Goal: Connect with others: Connect with others

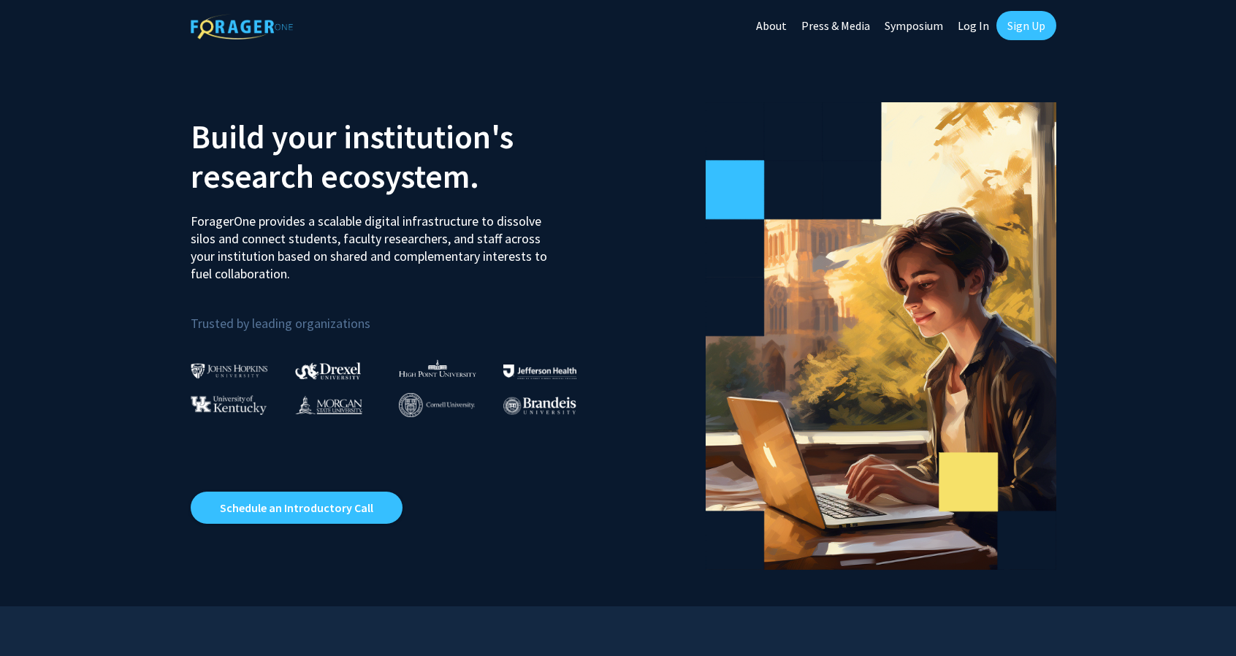
click at [972, 2] on link "Log In" at bounding box center [973, 25] width 46 height 51
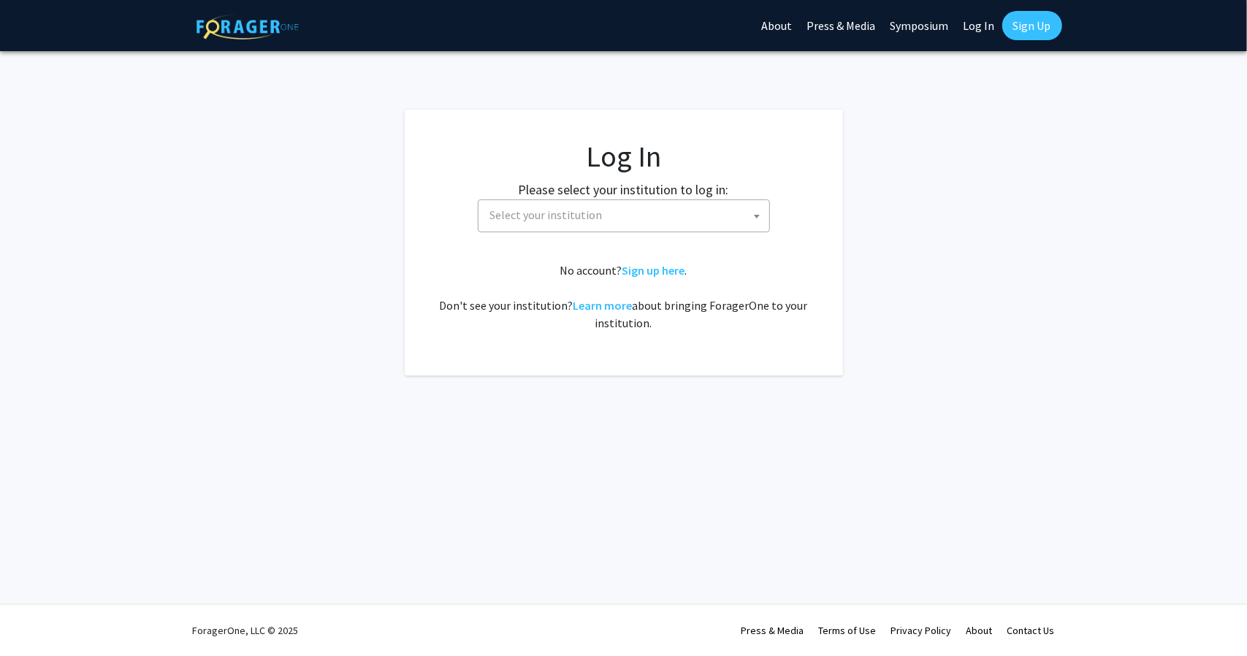
click at [685, 217] on span "Select your institution" at bounding box center [626, 215] width 285 height 30
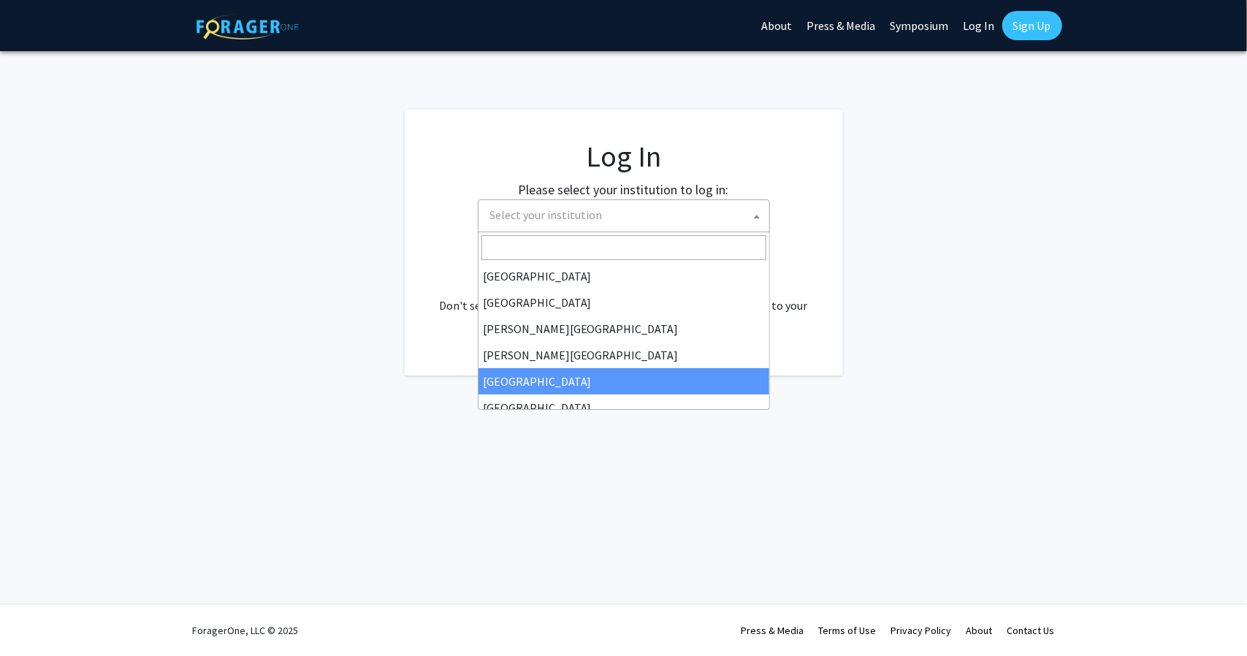
select select "6"
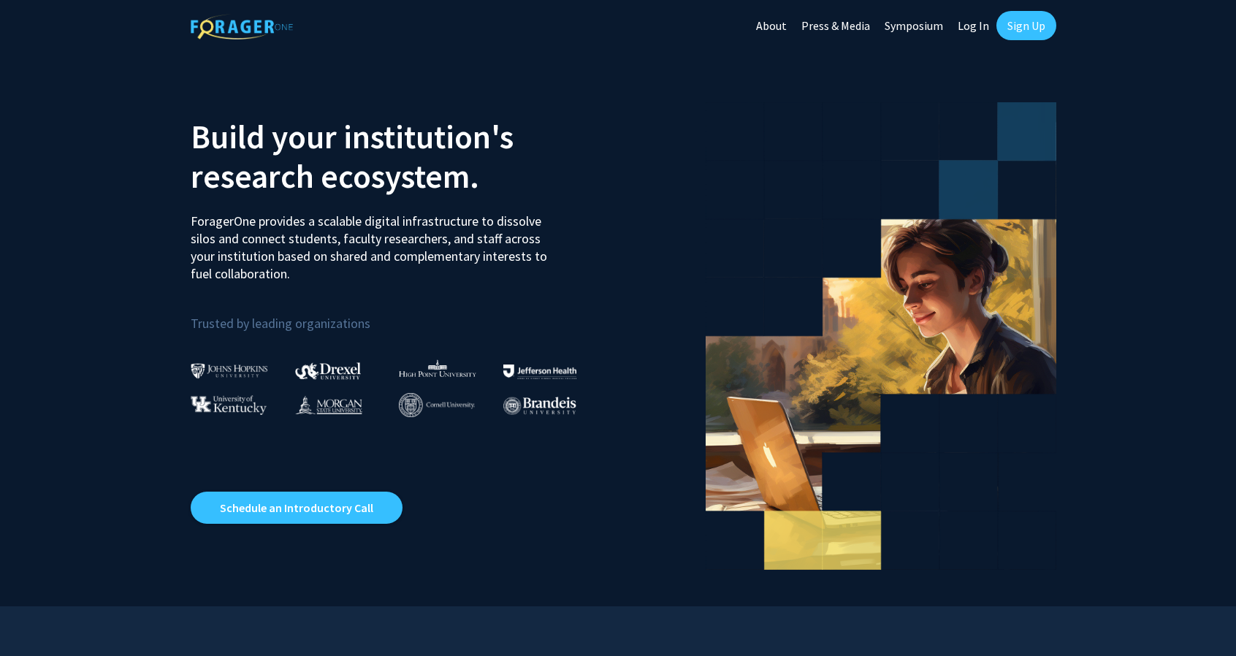
click at [985, 26] on link "Log In" at bounding box center [973, 25] width 46 height 51
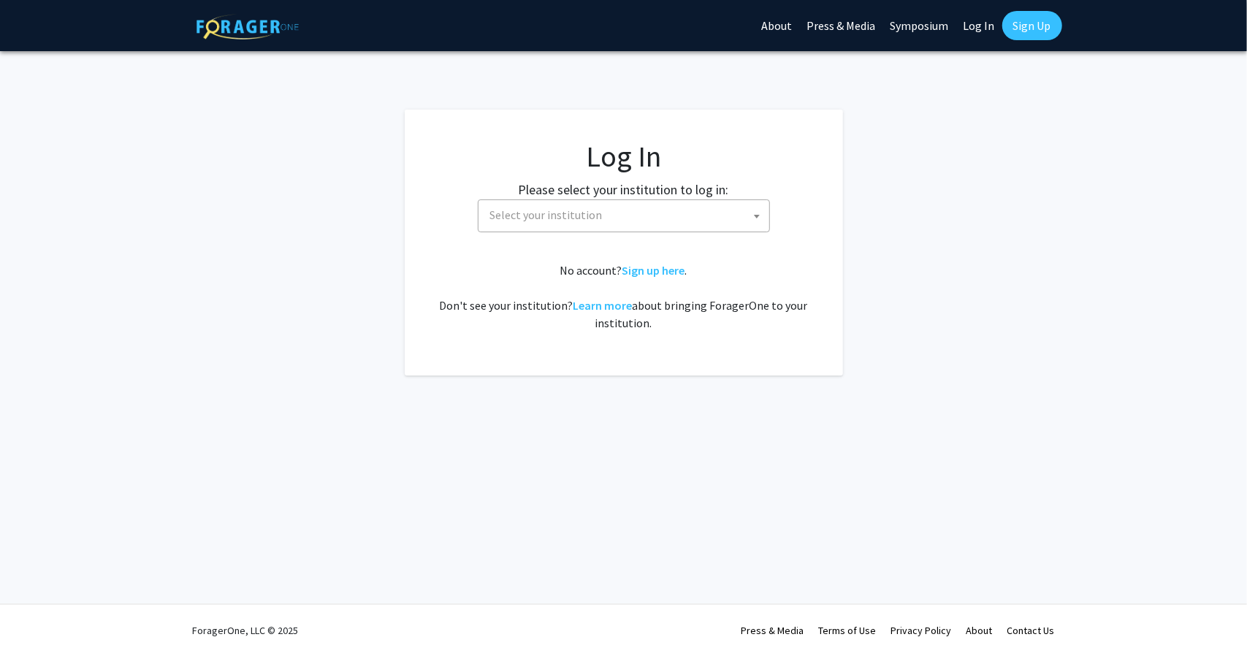
click at [608, 199] on span "Select your institution" at bounding box center [624, 215] width 292 height 33
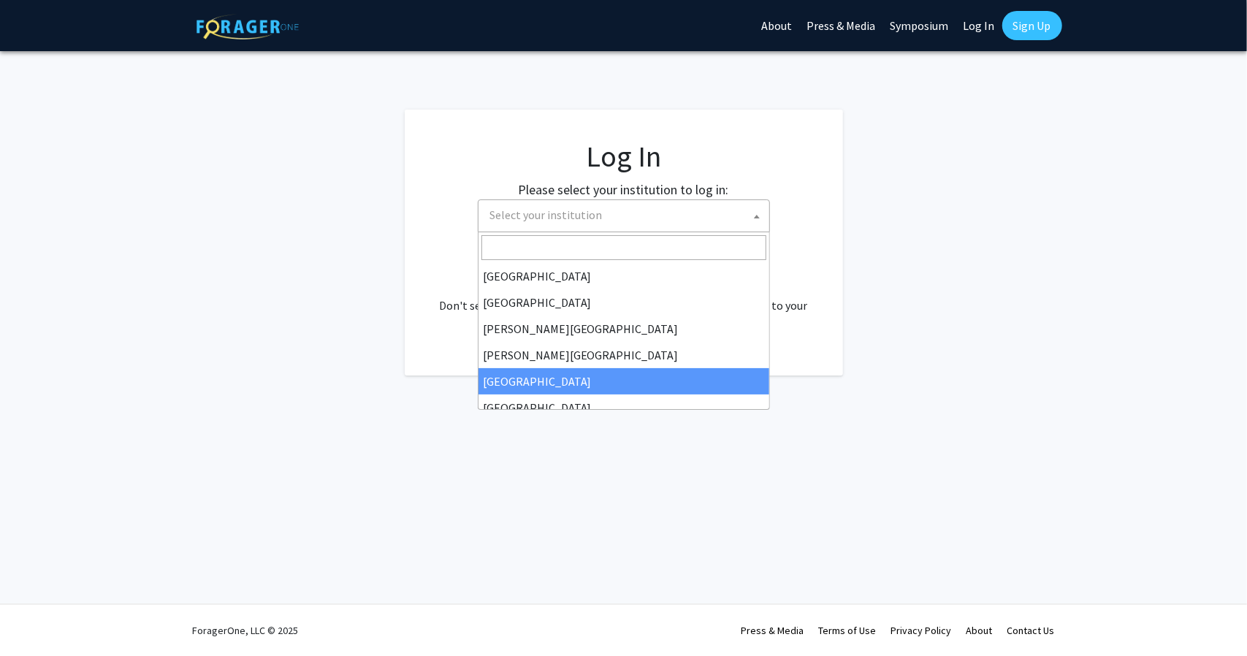
select select "6"
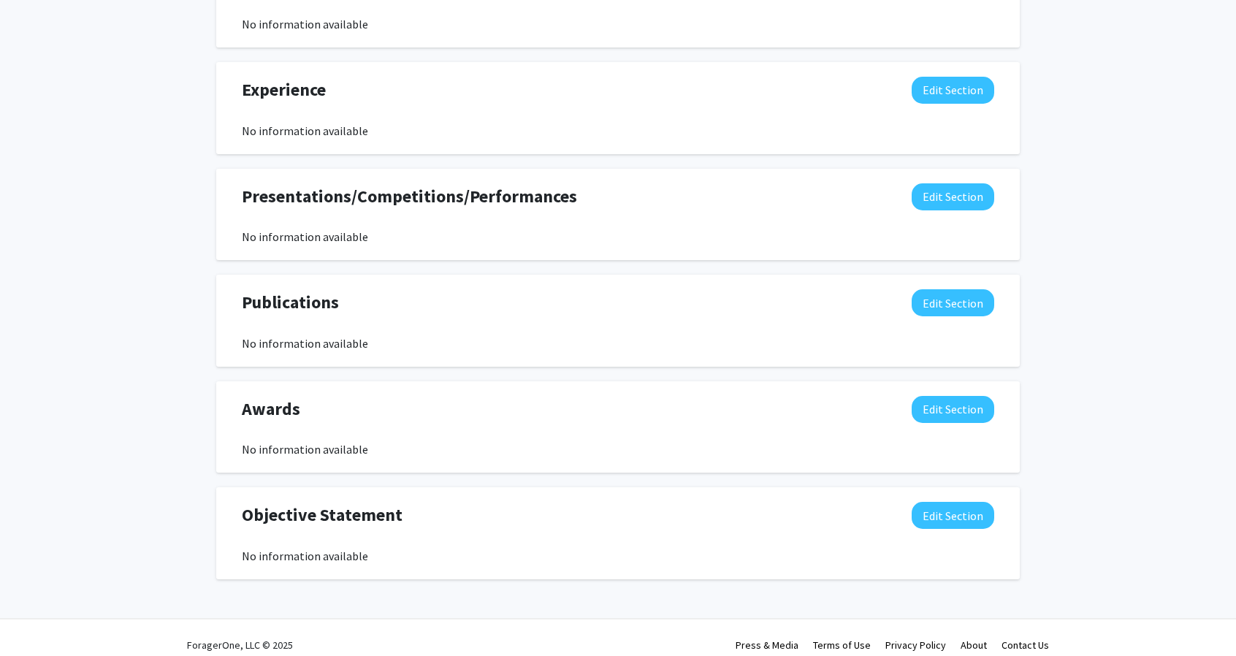
scroll to position [1031, 0]
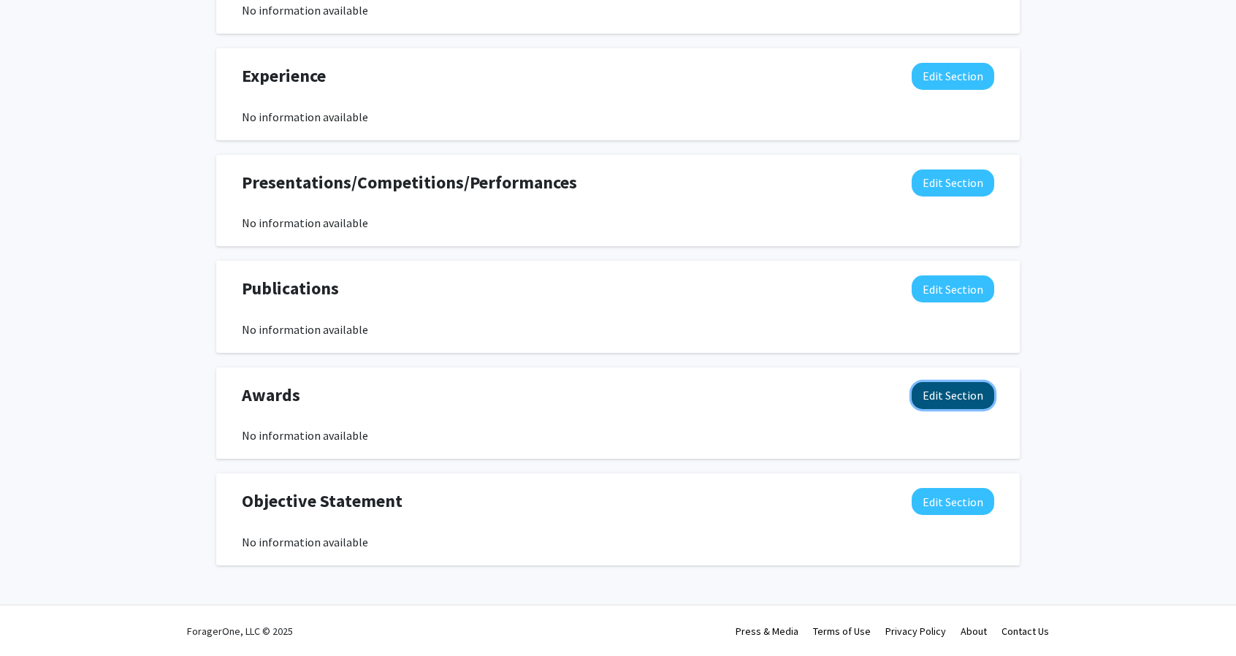
click at [933, 395] on button "Edit Section" at bounding box center [953, 395] width 83 height 27
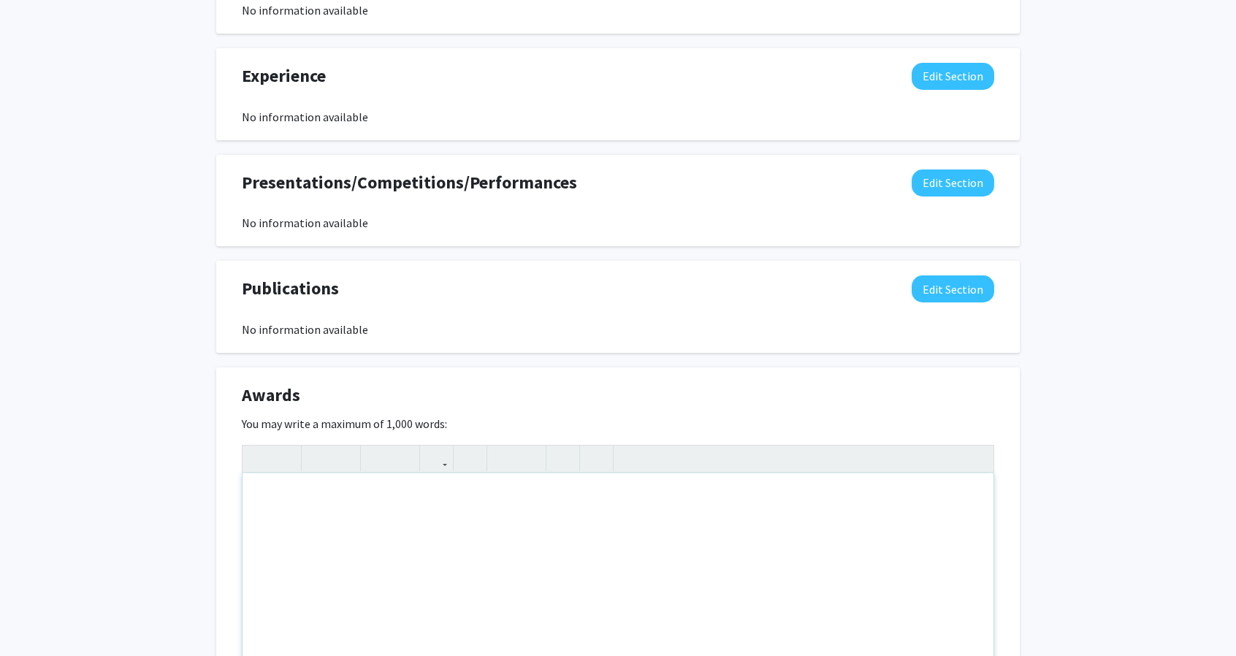
click at [602, 503] on div "Note to users with screen readers: Please deactivate our accessibility plugin f…" at bounding box center [617, 582] width 751 height 219
type textarea "3"
type textarea "THIRD PLACE IN DREXEL FIRST YEAR ENGINEERING DESIGN COMPETITION."
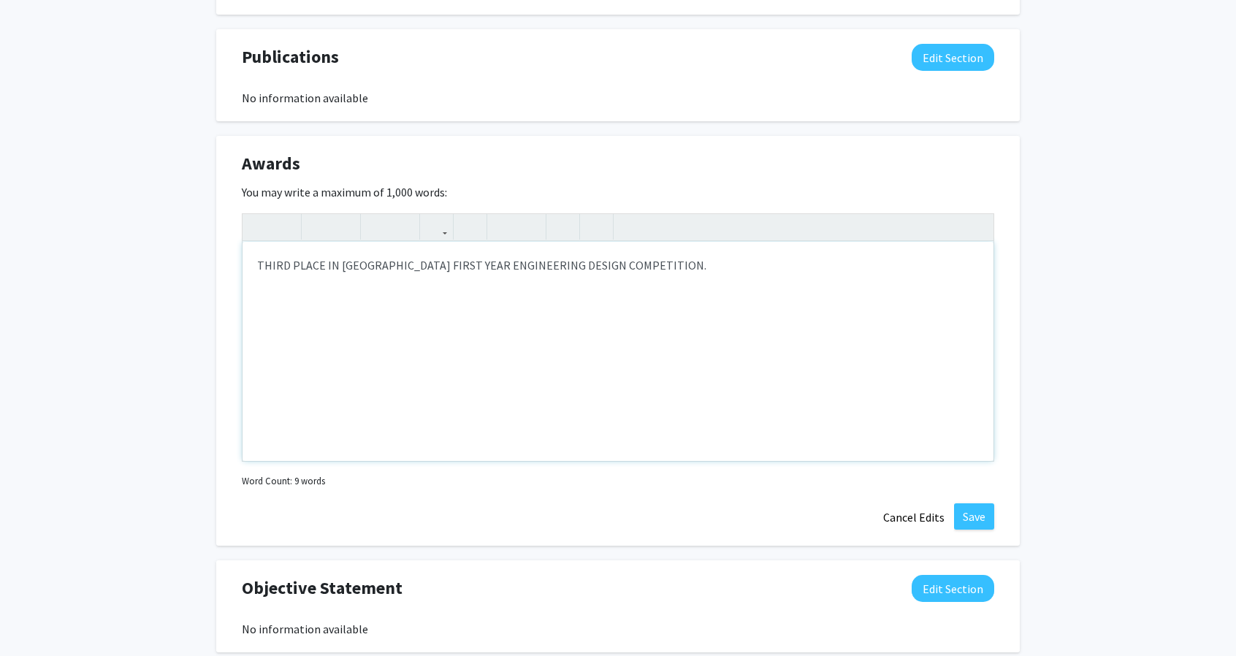
scroll to position [1348, 0]
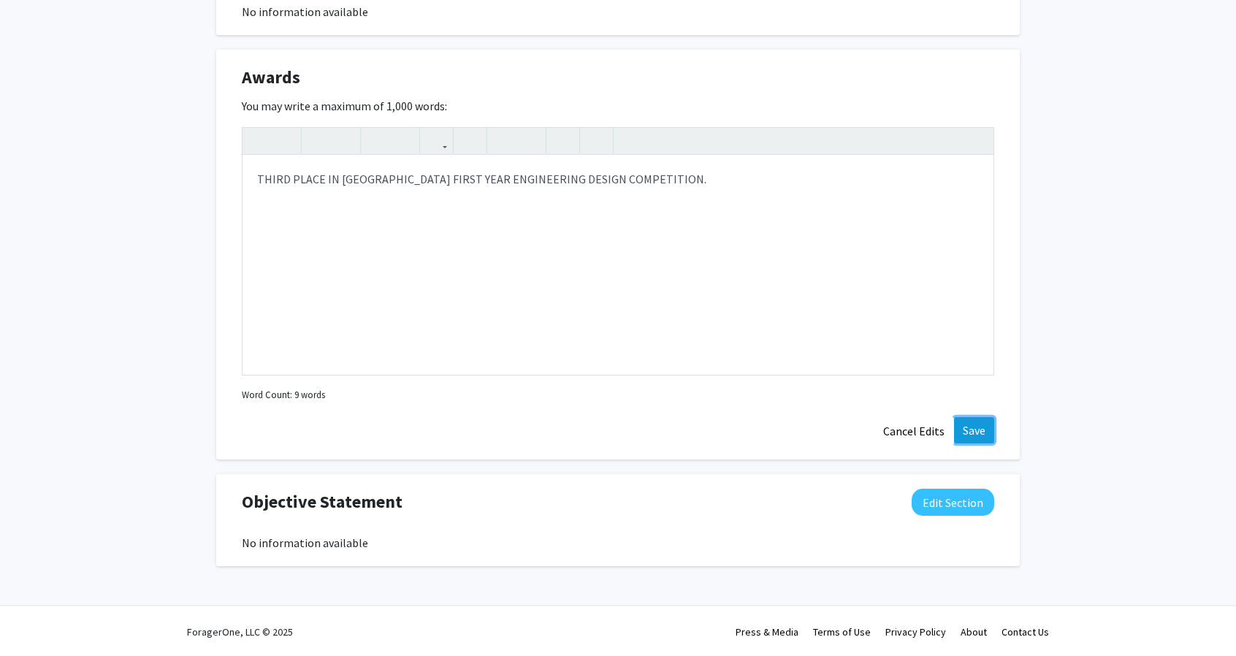
click at [975, 423] on button "Save" at bounding box center [974, 430] width 40 height 26
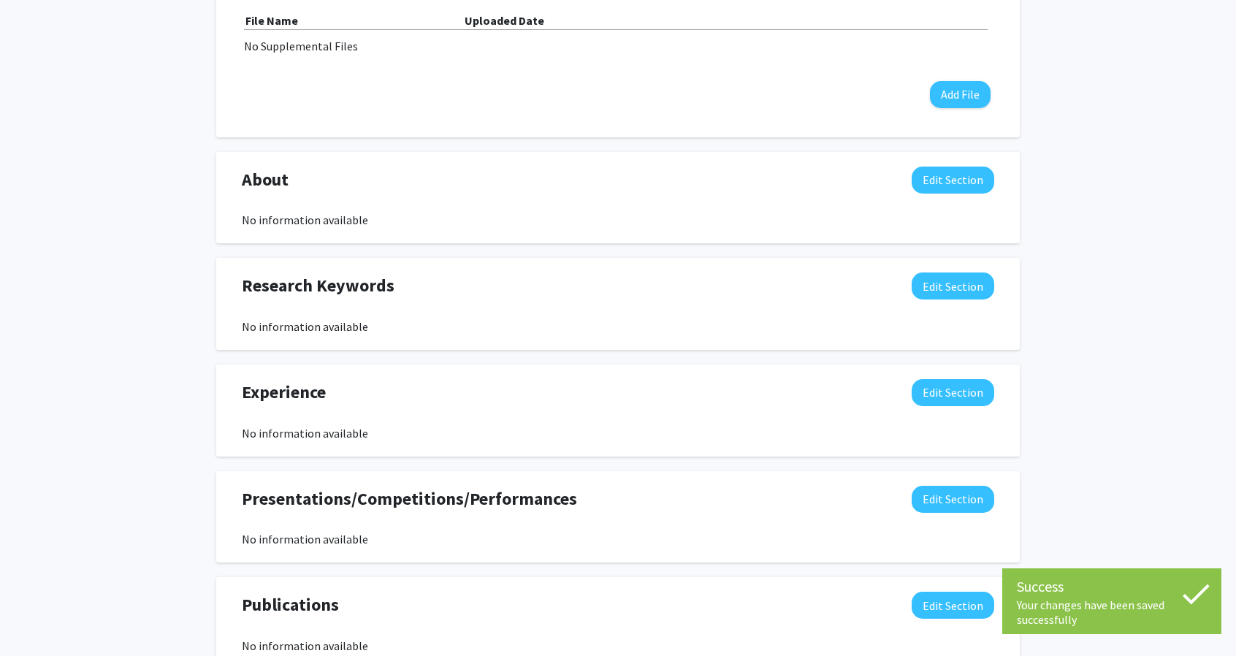
scroll to position [708, 0]
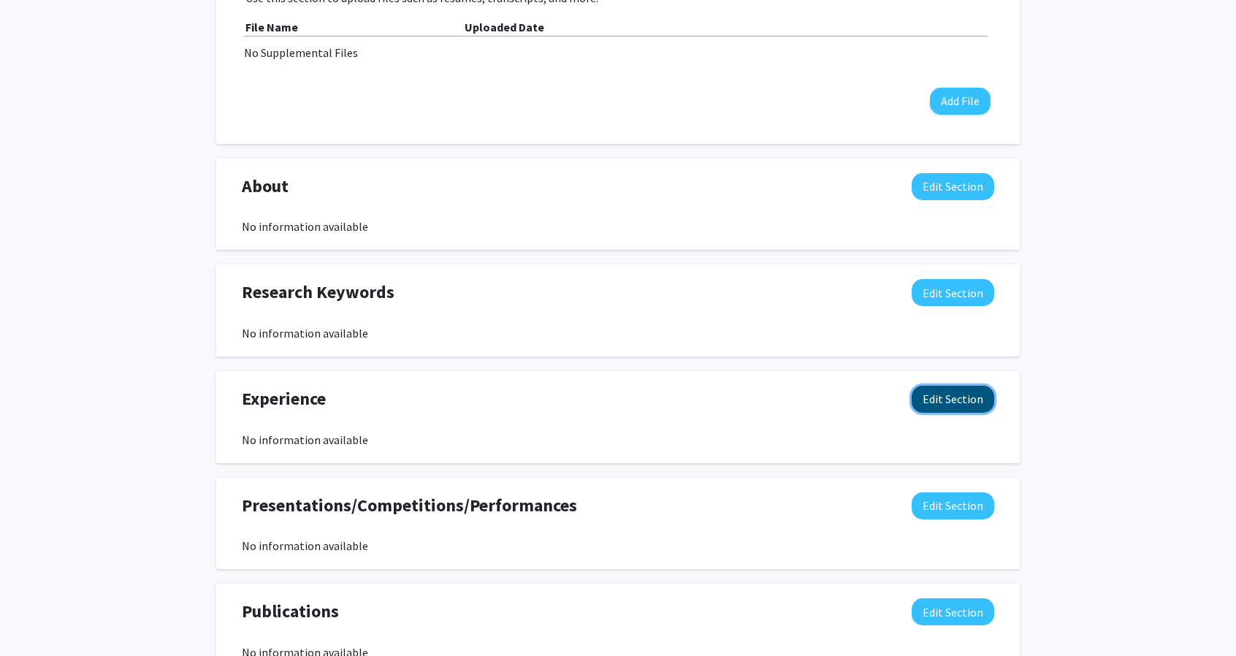
click at [948, 398] on button "Edit Section" at bounding box center [953, 399] width 83 height 27
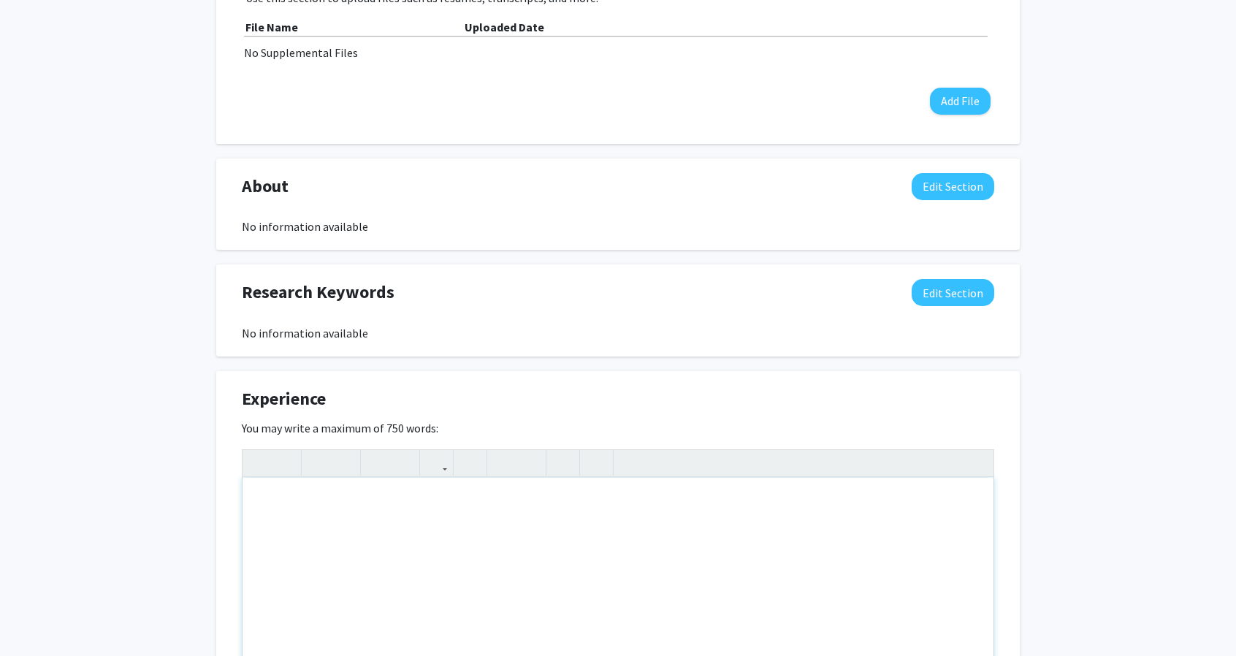
click at [704, 505] on div "Note to users with screen readers: Please deactivate our accessibility plugin f…" at bounding box center [617, 587] width 751 height 219
click at [479, 544] on div "BRIEF INTERNSHIP AT AN AUTOMATION COMPANY NAMED" at bounding box center [617, 587] width 751 height 219
click at [568, 503] on div "BRIEF INTERNSHIP AT AN AUTOMATION COMPANY NAMED" at bounding box center [617, 587] width 751 height 219
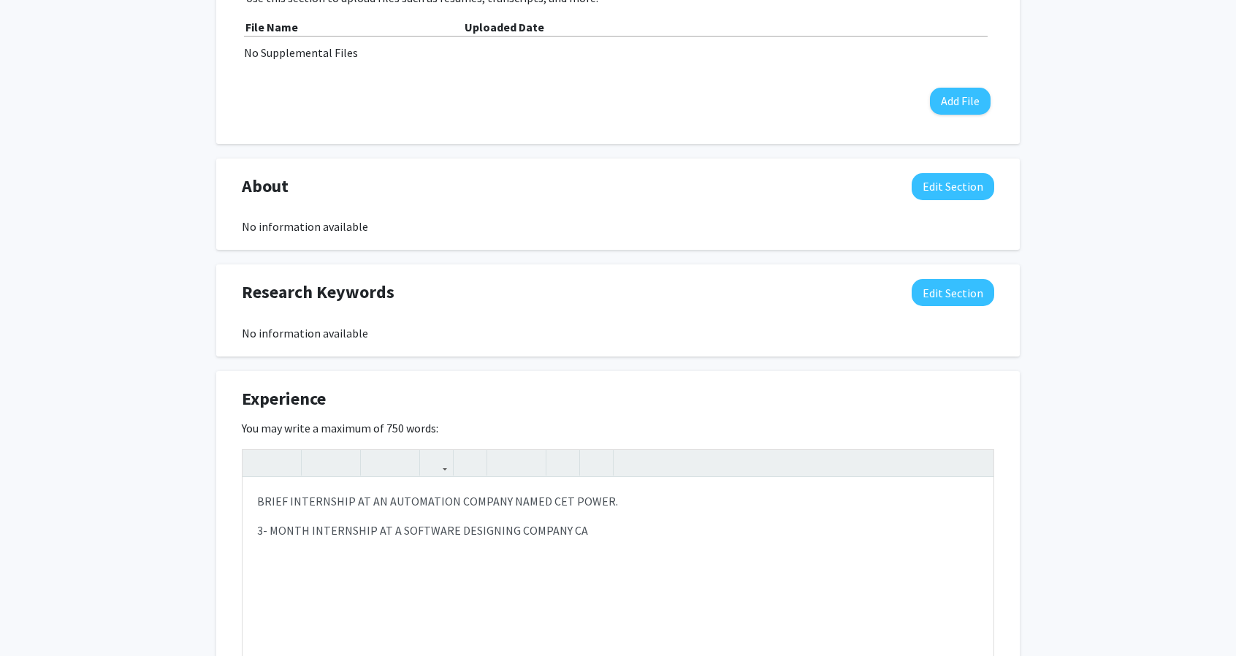
click at [1005, 423] on div "Experience Edit Section You may write a maximum of 750 words: <p>BRIEF INTERNSH…" at bounding box center [617, 576] width 803 height 410
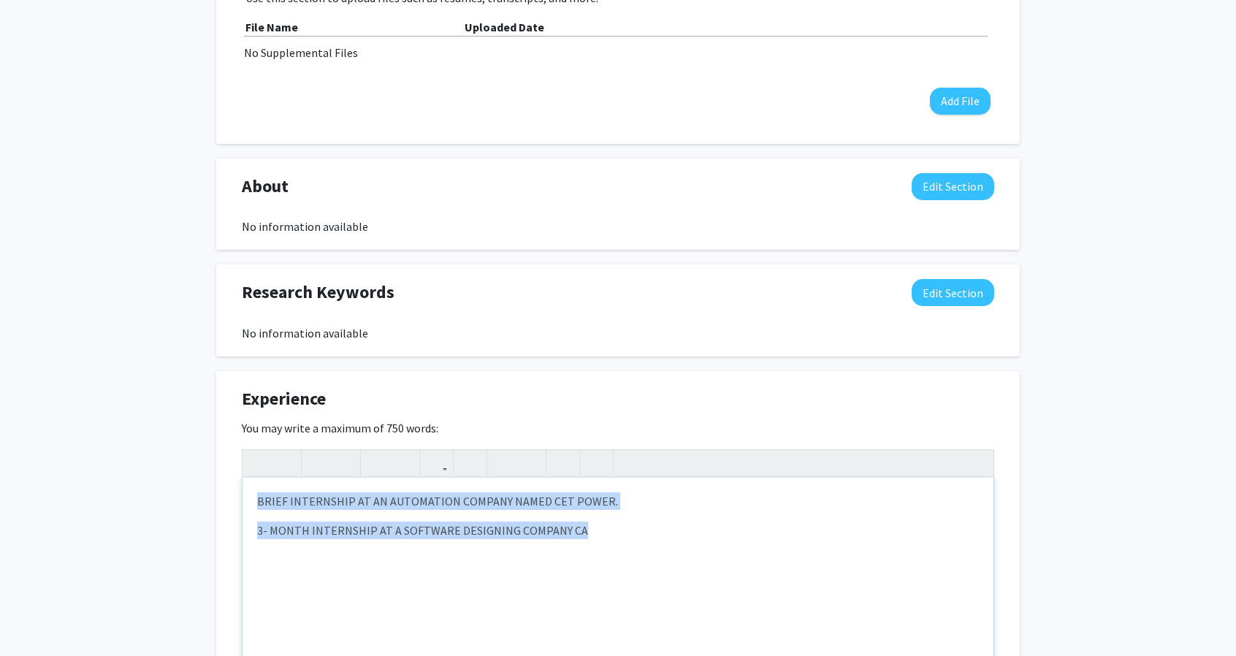
drag, startPoint x: 253, startPoint y: 497, endPoint x: 622, endPoint y: 584, distance: 379.5
click at [622, 584] on div "BRIEF INTERNSHIP AT AN AUTOMATION COMPANY NAMED CET POWER. 3- MONTH INTERNSHIP …" at bounding box center [617, 587] width 751 height 219
type textarea "<p>Software Engineering Intern </p><p>Intelligent Innovations – Lagos, Nigeria …"
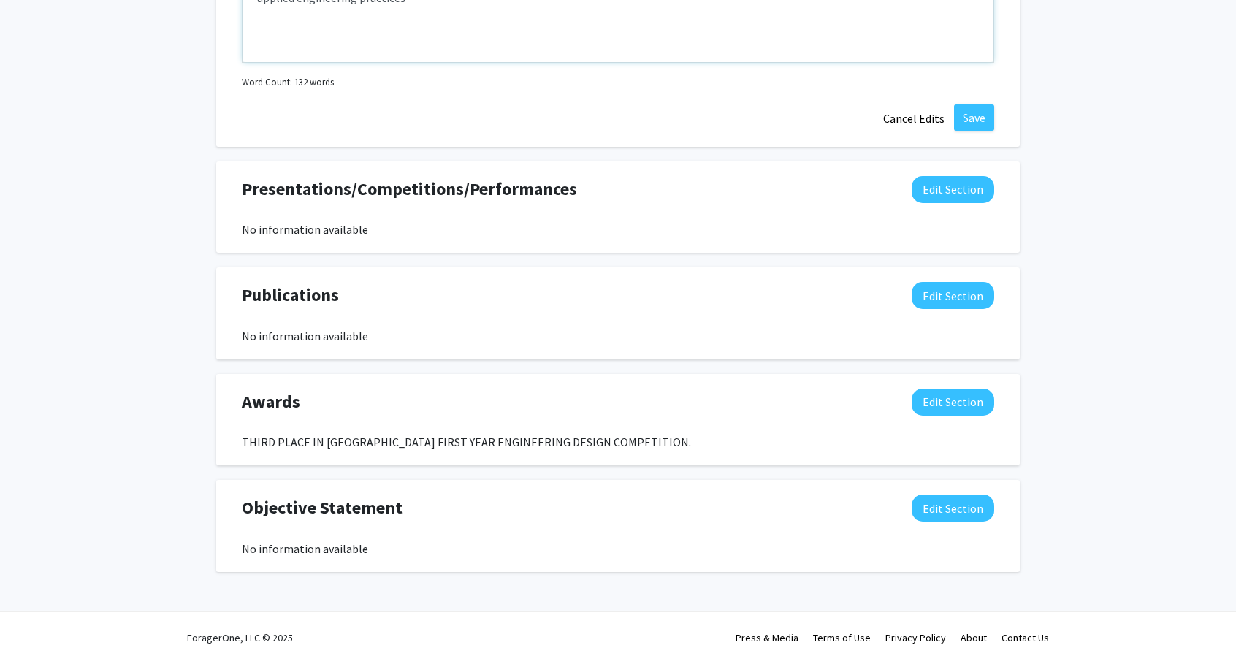
scroll to position [1348, 0]
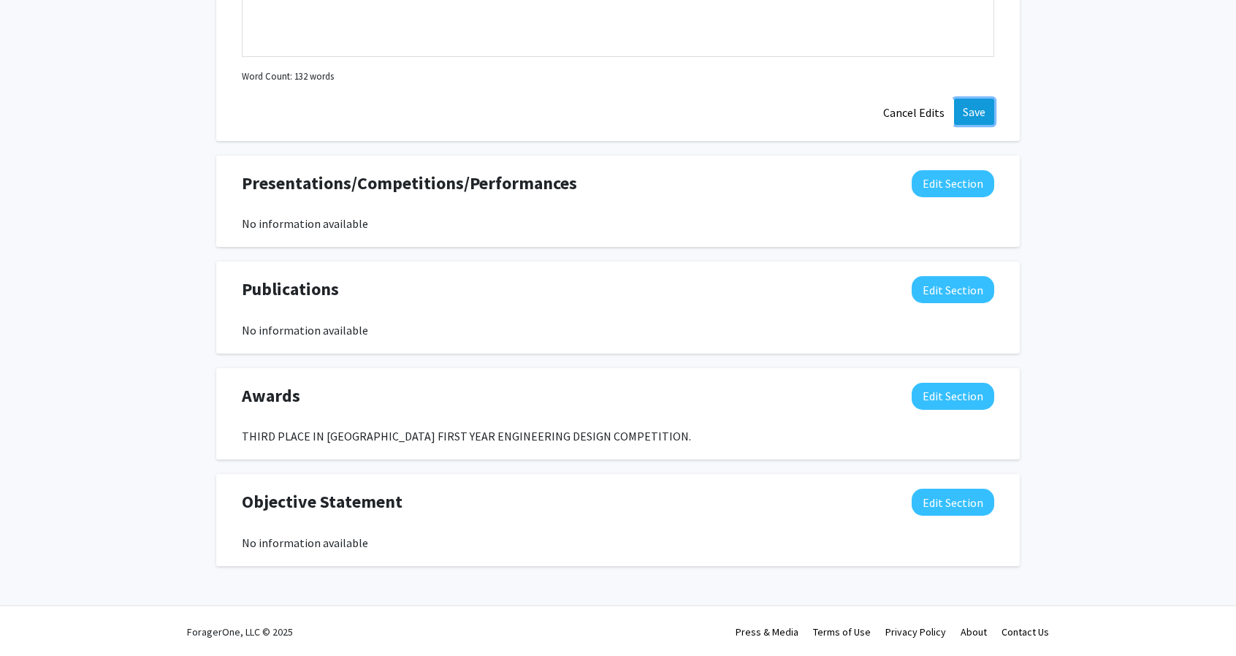
click at [982, 103] on button "Save" at bounding box center [974, 112] width 40 height 26
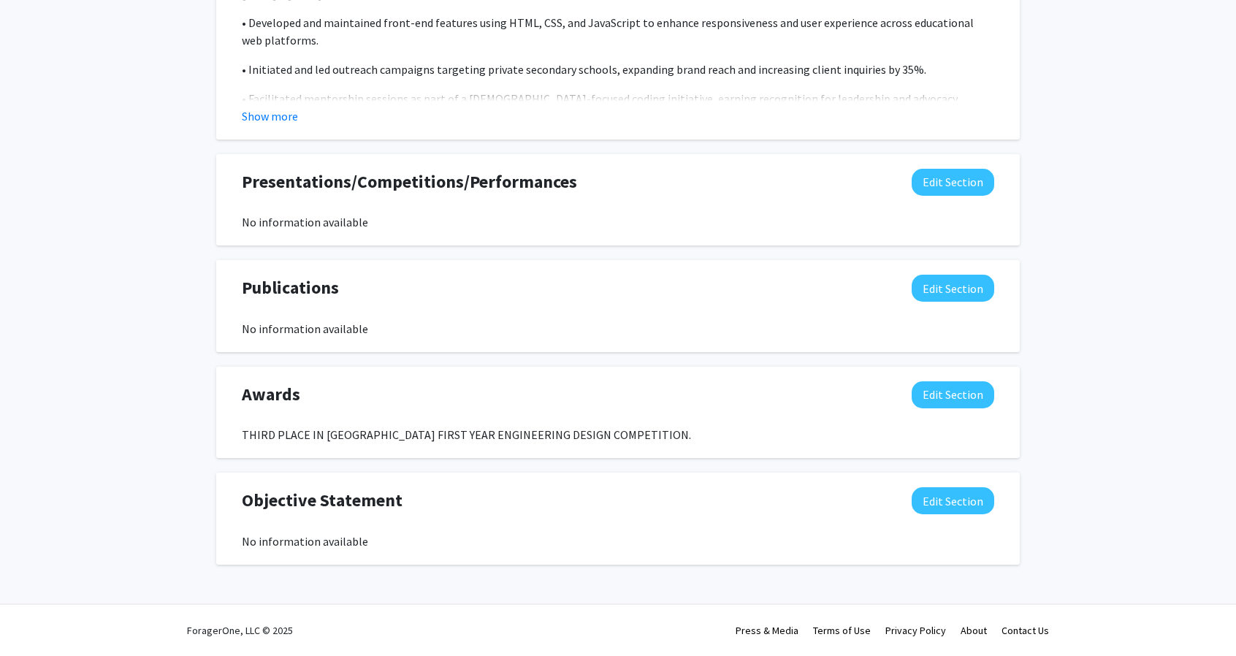
scroll to position [1188, 0]
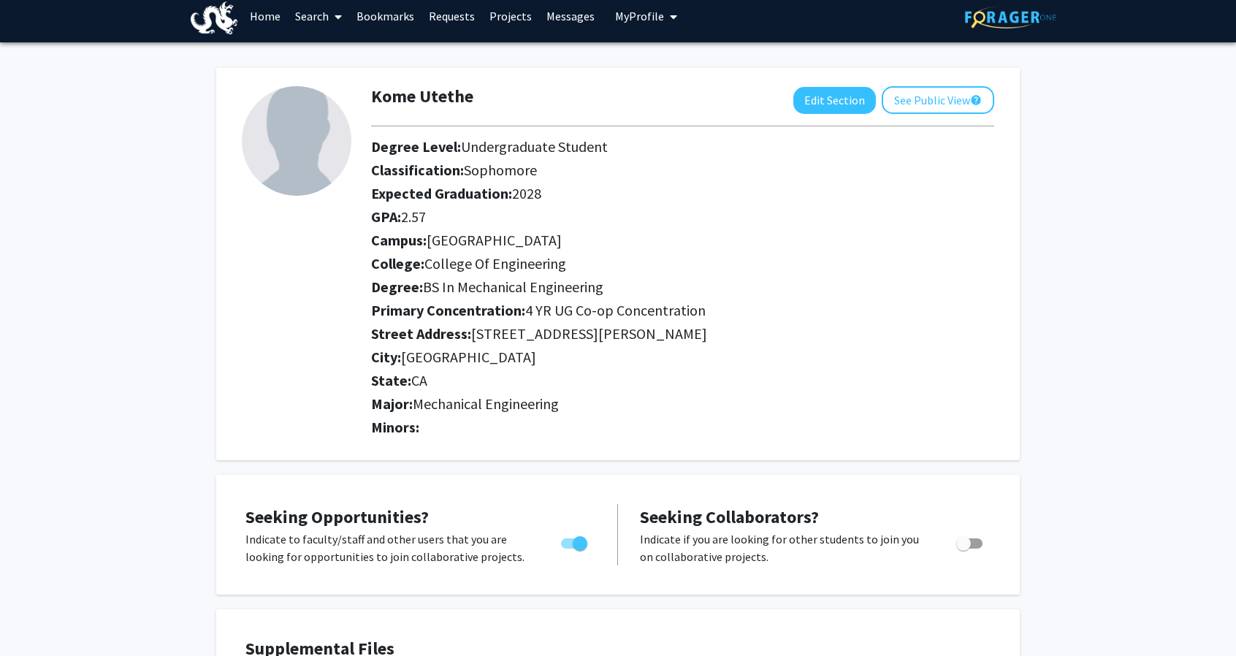
scroll to position [7, 0]
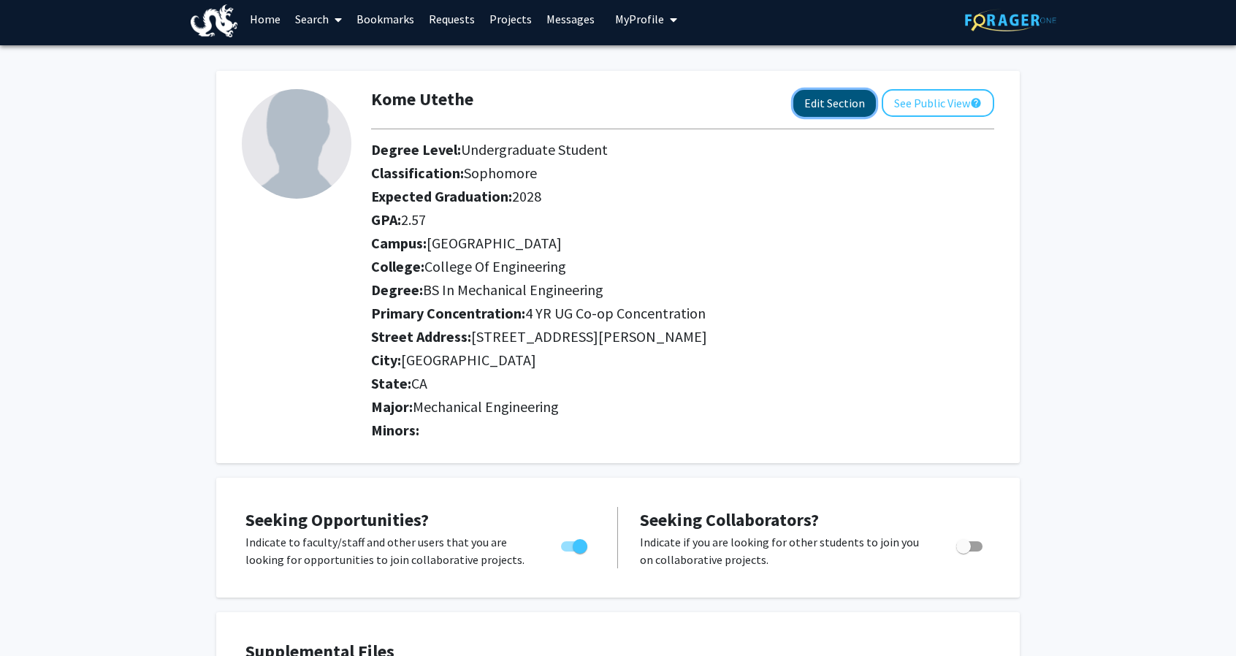
click at [871, 102] on button "Edit Section" at bounding box center [834, 103] width 83 height 27
select select "sophomore"
select select "University City"
select select "College of Engineering"
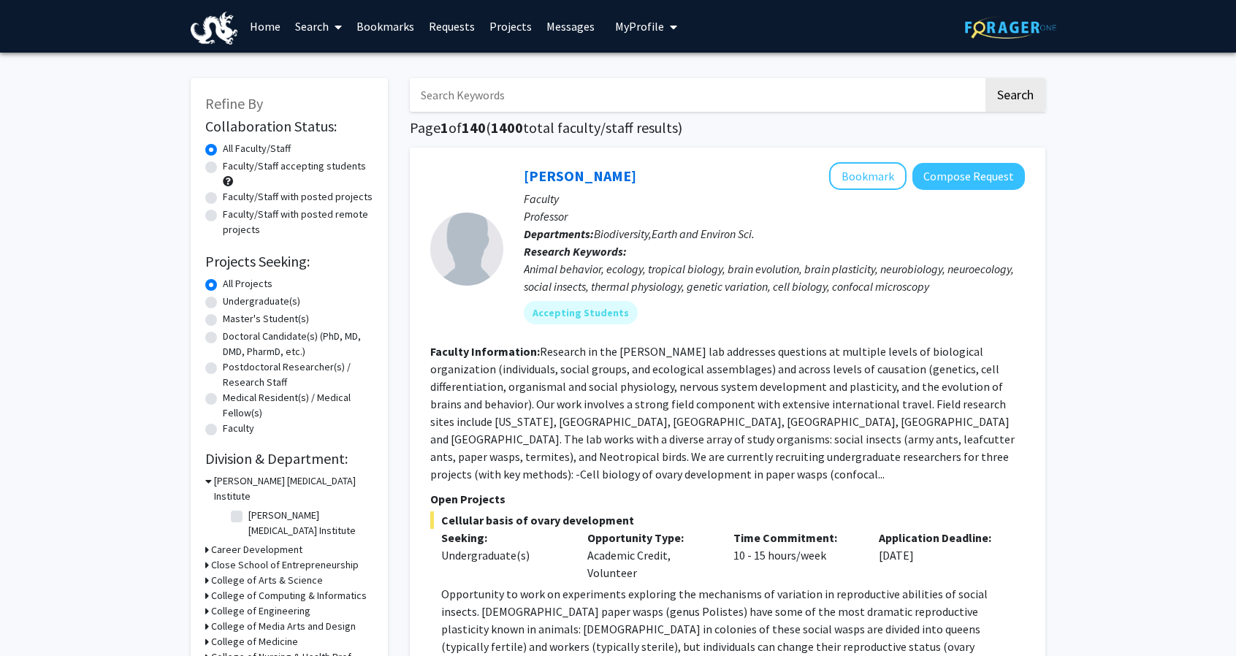
click at [223, 172] on label "Faculty/Staff accepting students" at bounding box center [294, 165] width 143 height 15
click at [223, 168] on input "Faculty/Staff accepting students" at bounding box center [227, 162] width 9 height 9
radio input "true"
click at [223, 303] on label "Undergraduate(s)" at bounding box center [261, 301] width 77 height 15
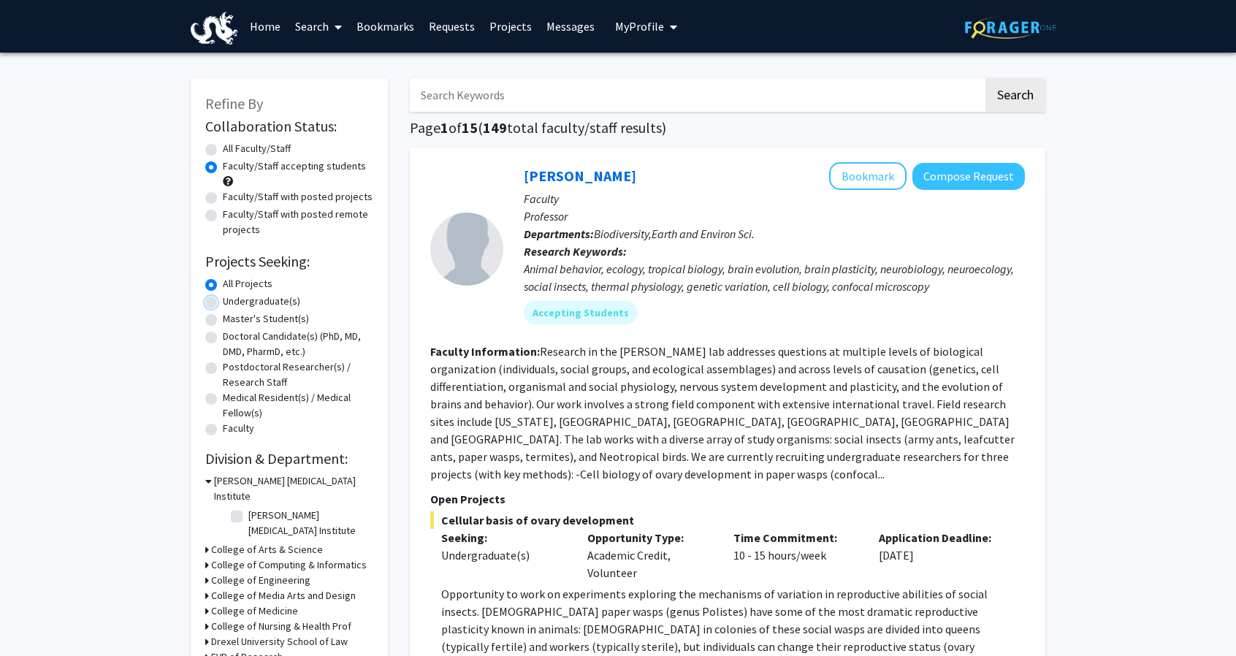
click at [223, 303] on input "Undergraduate(s)" at bounding box center [227, 298] width 9 height 9
radio input "true"
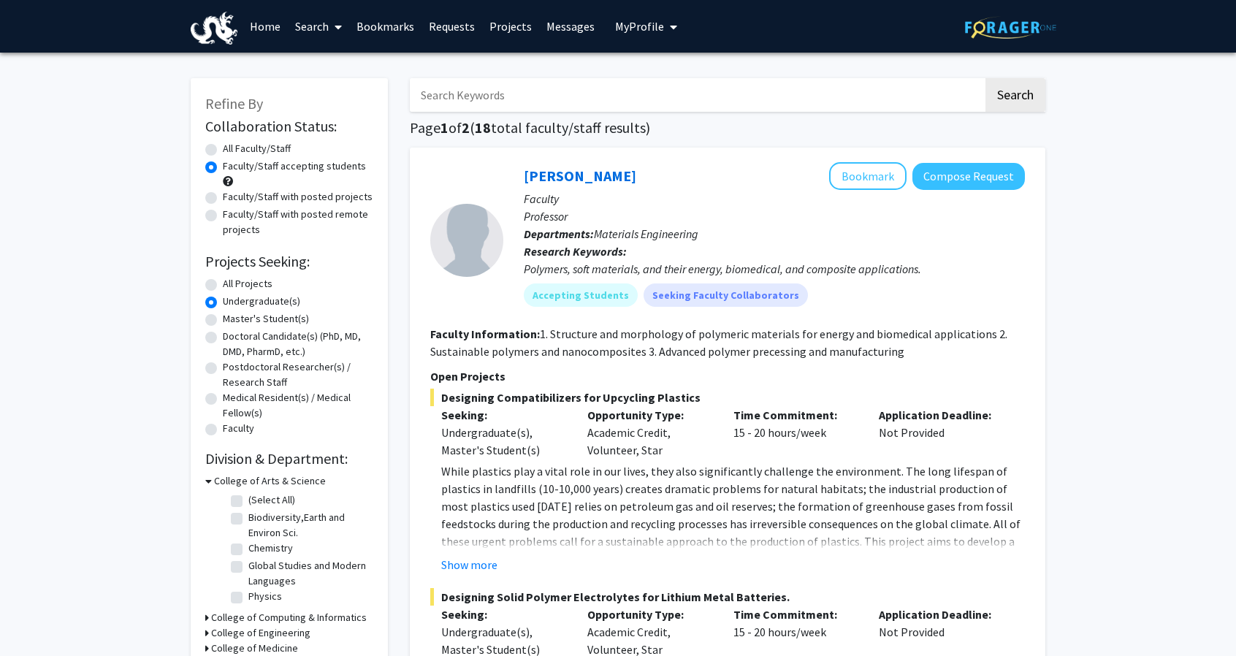
click at [223, 303] on label "Undergraduate(s)" at bounding box center [261, 301] width 77 height 15
click at [223, 303] on input "Undergraduate(s)" at bounding box center [227, 298] width 9 height 9
click at [223, 299] on label "Undergraduate(s)" at bounding box center [261, 301] width 77 height 15
click at [223, 299] on input "Undergraduate(s)" at bounding box center [227, 298] width 9 height 9
click at [223, 285] on label "All Projects" at bounding box center [248, 283] width 50 height 15
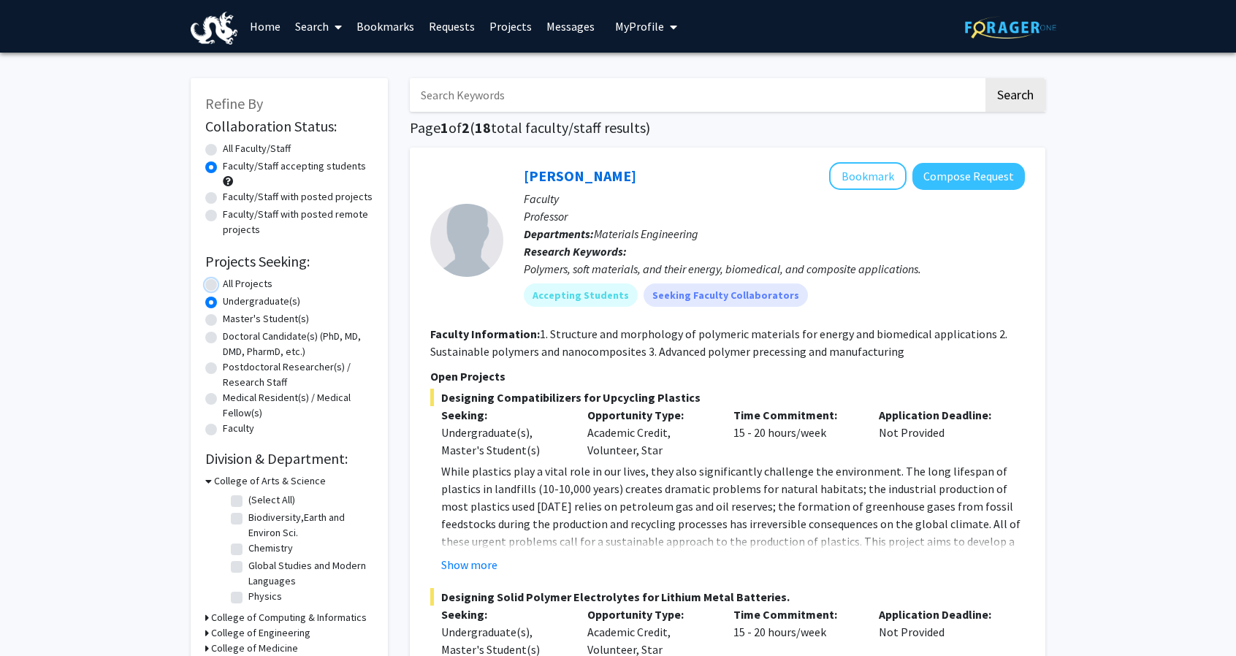
click at [223, 285] on input "All Projects" at bounding box center [227, 280] width 9 height 9
radio input "true"
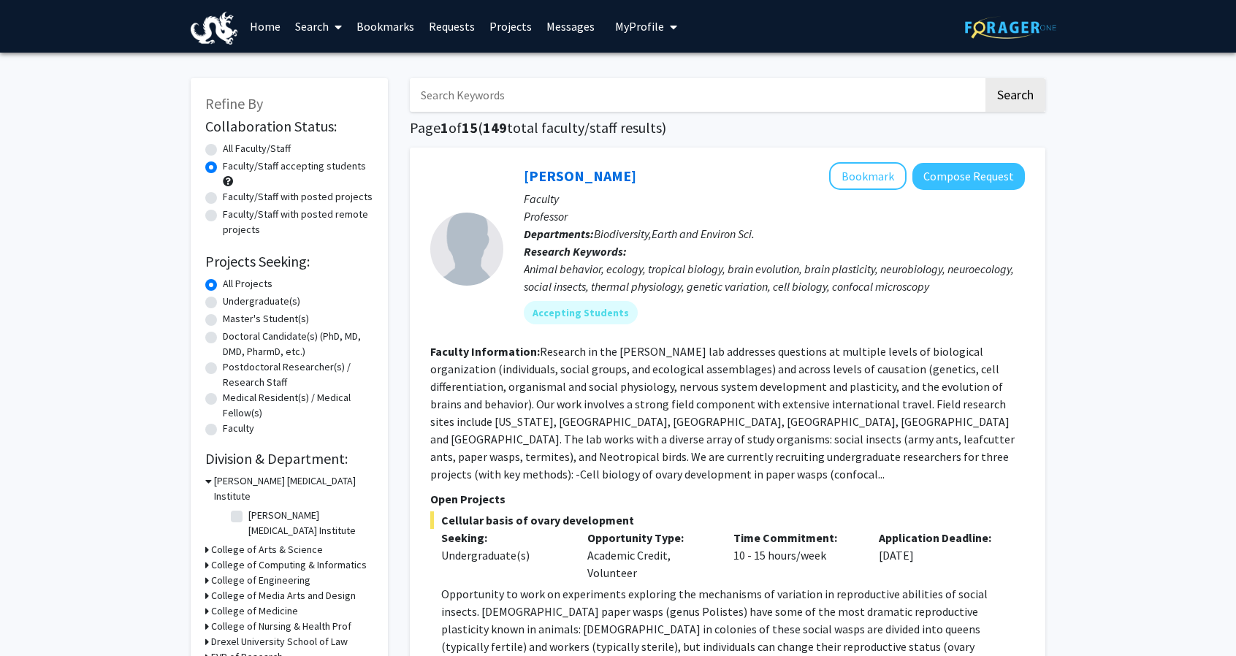
click at [223, 302] on label "Undergraduate(s)" at bounding box center [261, 301] width 77 height 15
click at [223, 302] on input "Undergraduate(s)" at bounding box center [227, 298] width 9 height 9
radio input "true"
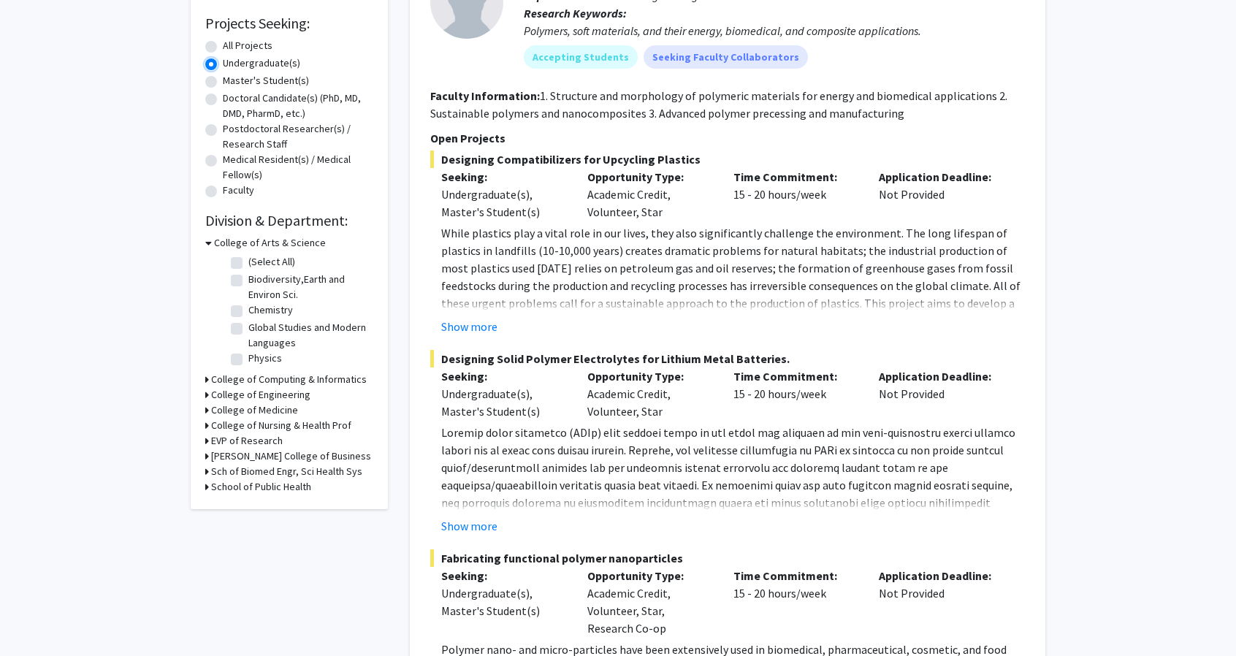
scroll to position [263, 0]
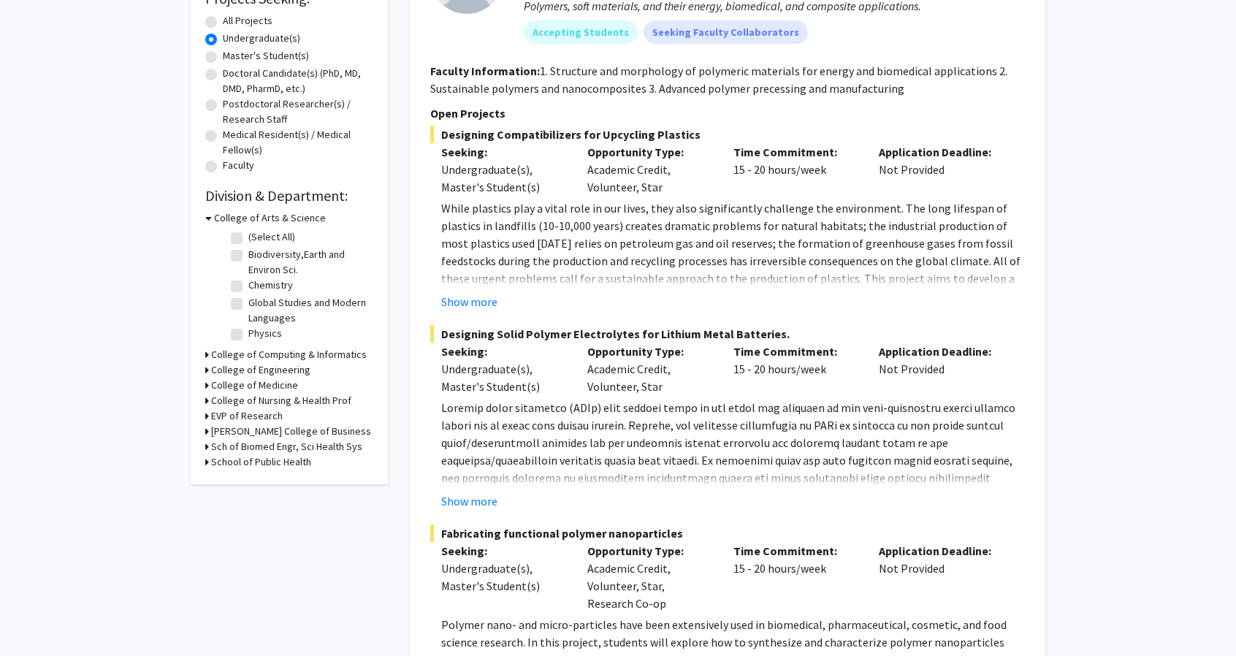
click at [223, 20] on label "All Projects" at bounding box center [248, 20] width 50 height 15
click at [223, 20] on input "All Projects" at bounding box center [227, 17] width 9 height 9
radio input "true"
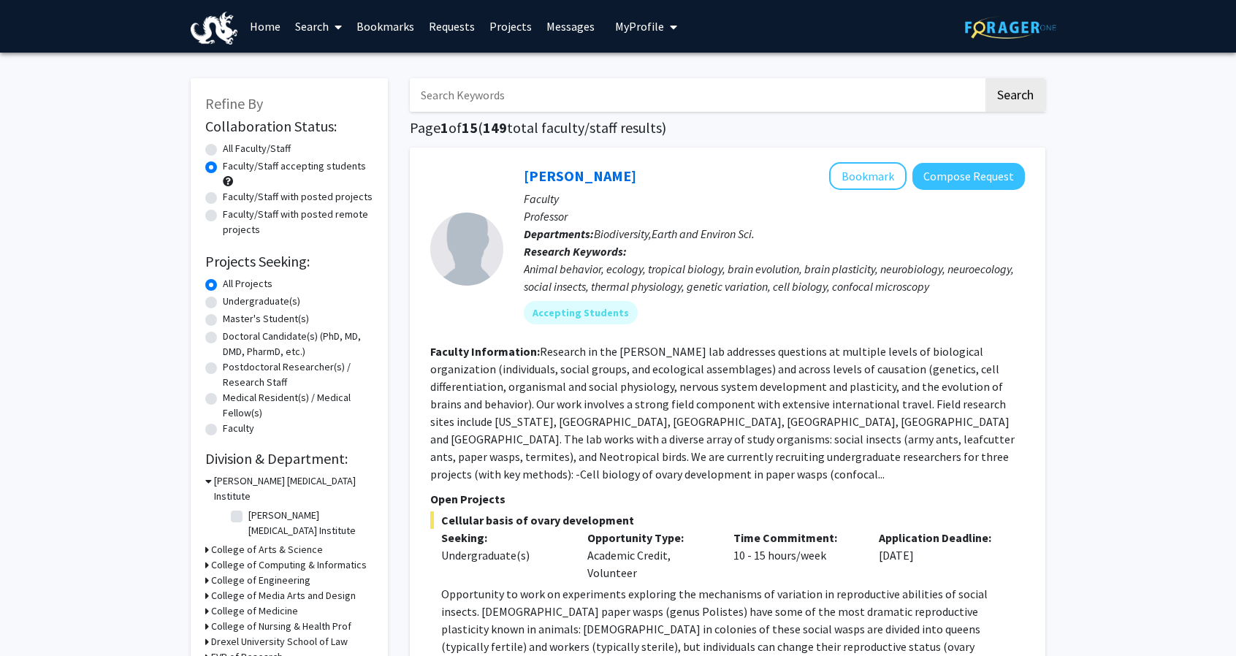
click at [247, 573] on h3 "College of Engineering" at bounding box center [260, 580] width 99 height 15
click at [248, 592] on label "(Select All)" at bounding box center [271, 599] width 47 height 15
click at [248, 592] on input "(Select All)" at bounding box center [252, 596] width 9 height 9
checkbox input "true"
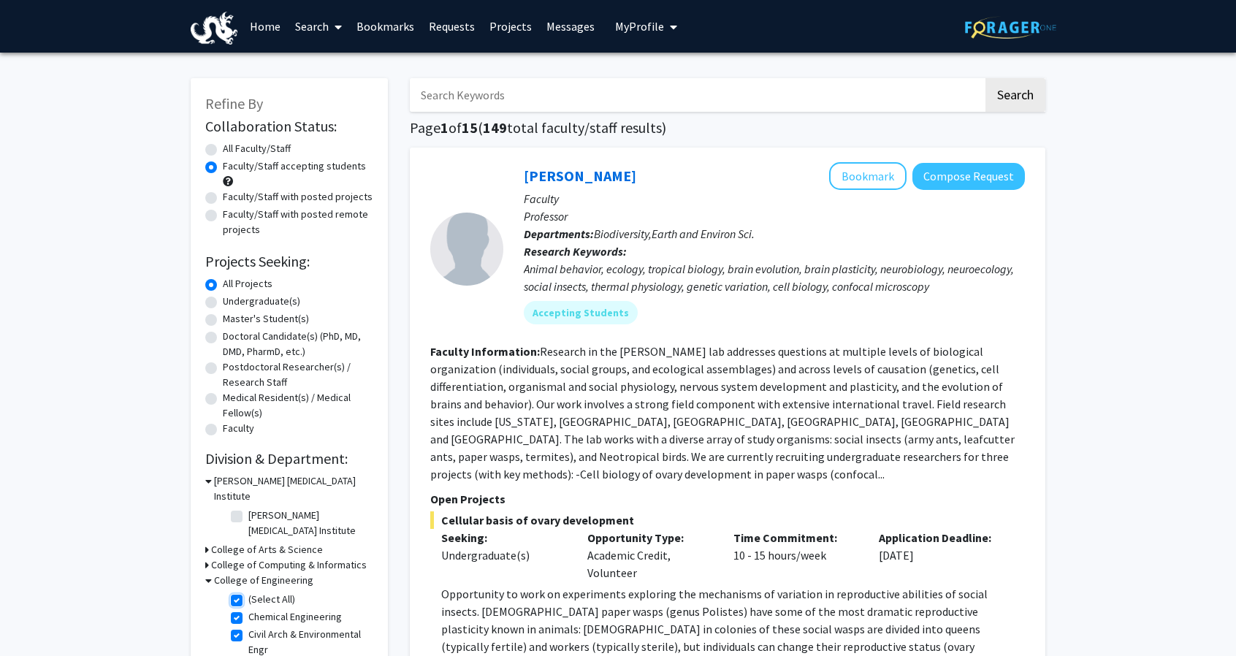
checkbox input "true"
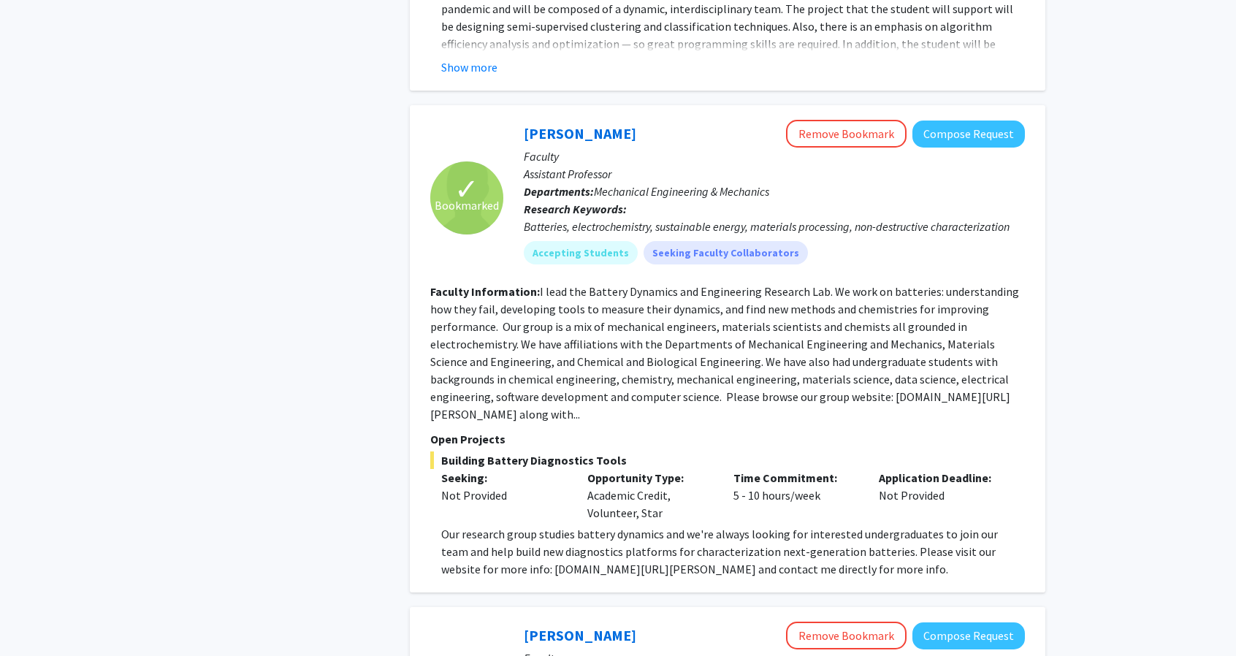
scroll to position [3922, 0]
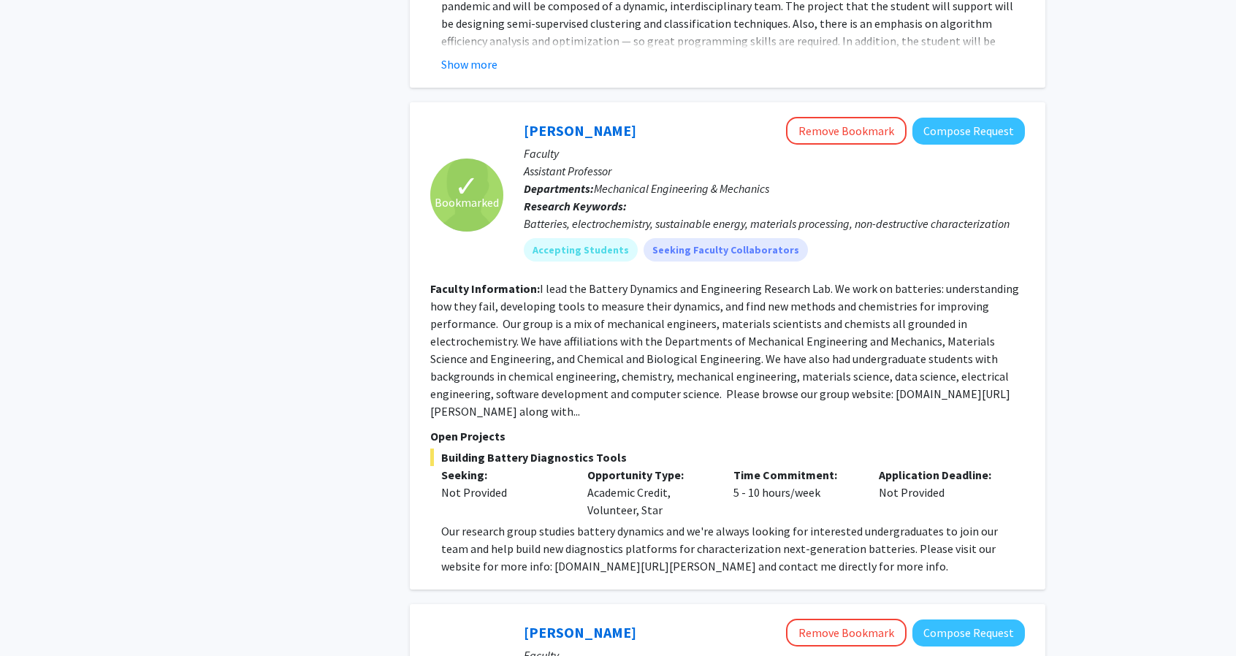
drag, startPoint x: 540, startPoint y: 278, endPoint x: 649, endPoint y: 402, distance: 165.1
click at [649, 402] on fg-search-faculty "✓ Bookmarked Wesley Chang Remove Bookmark Compose Request Faculty Assistant Pro…" at bounding box center [727, 346] width 595 height 458
copy fg-read-more "lead the Battery Dynamics and Engineering Research Lab. We work on batteries: u…"
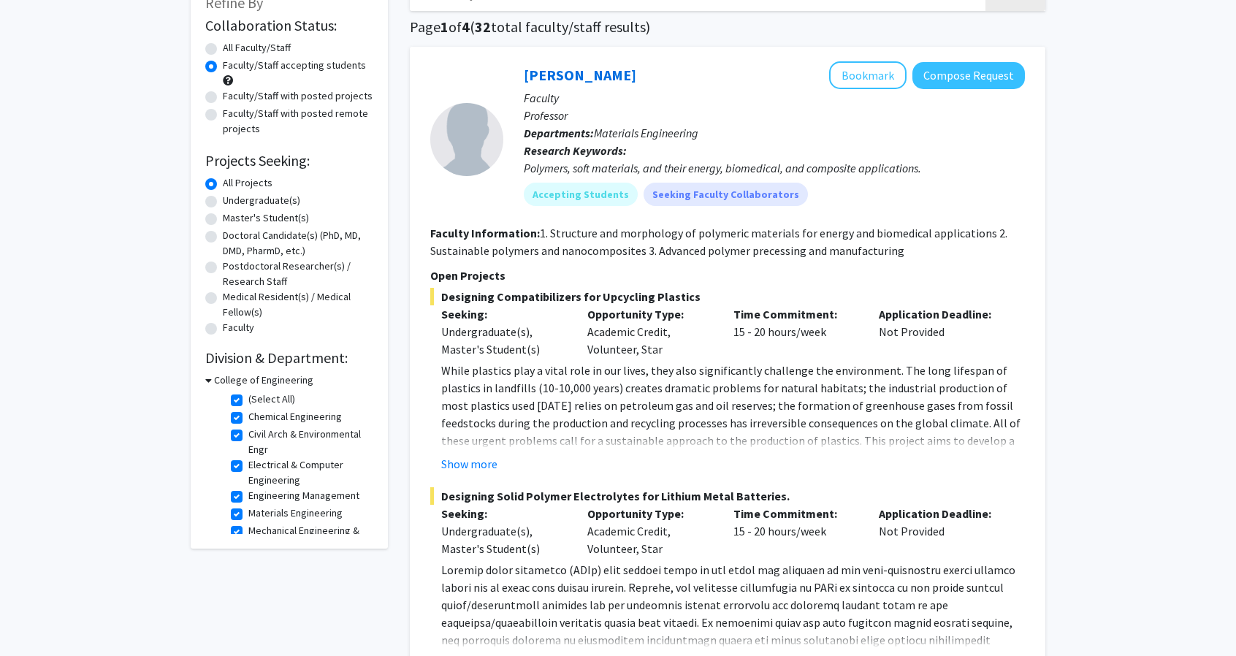
scroll to position [0, 0]
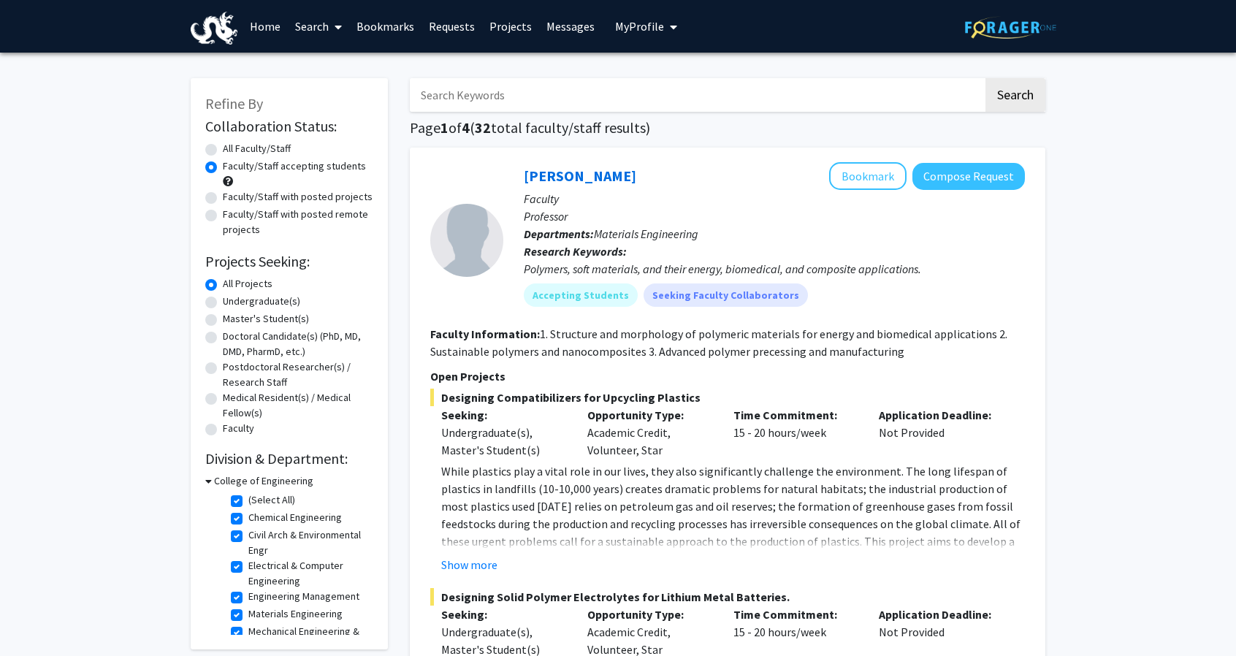
click at [234, 306] on label "Undergraduate(s)" at bounding box center [261, 301] width 77 height 15
click at [232, 303] on input "Undergraduate(s)" at bounding box center [227, 298] width 9 height 9
radio input "true"
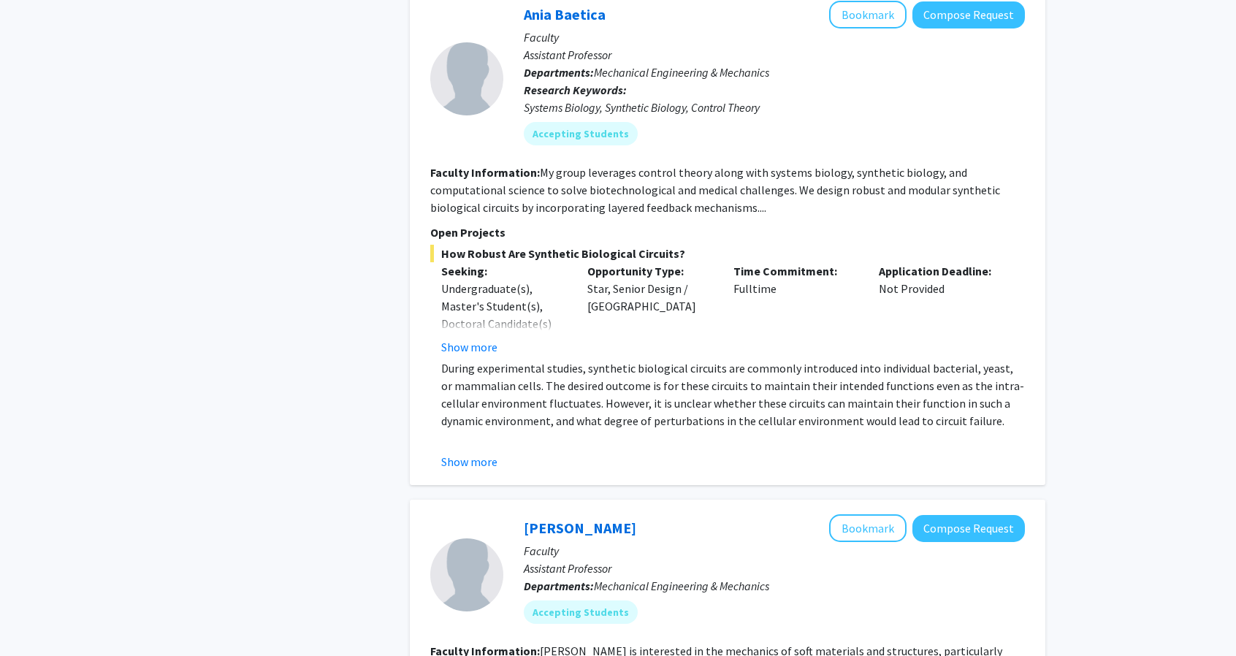
scroll to position [1084, 0]
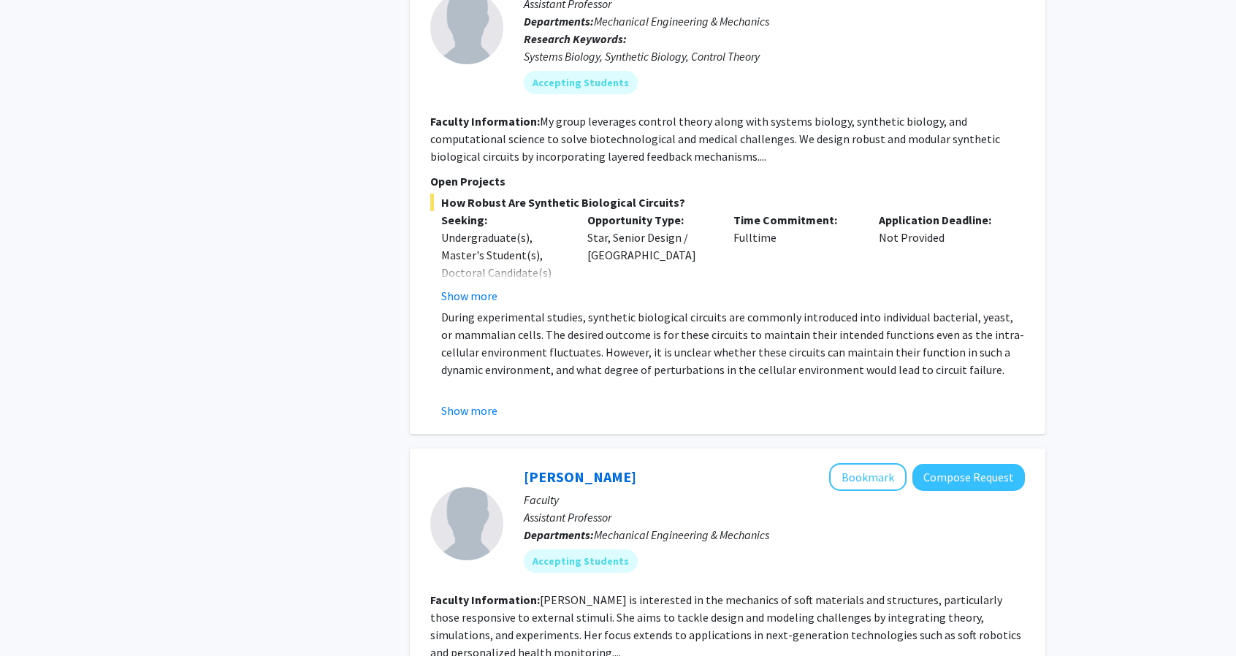
drag, startPoint x: 1246, startPoint y: 621, endPoint x: 1224, endPoint y: 134, distance: 487.7
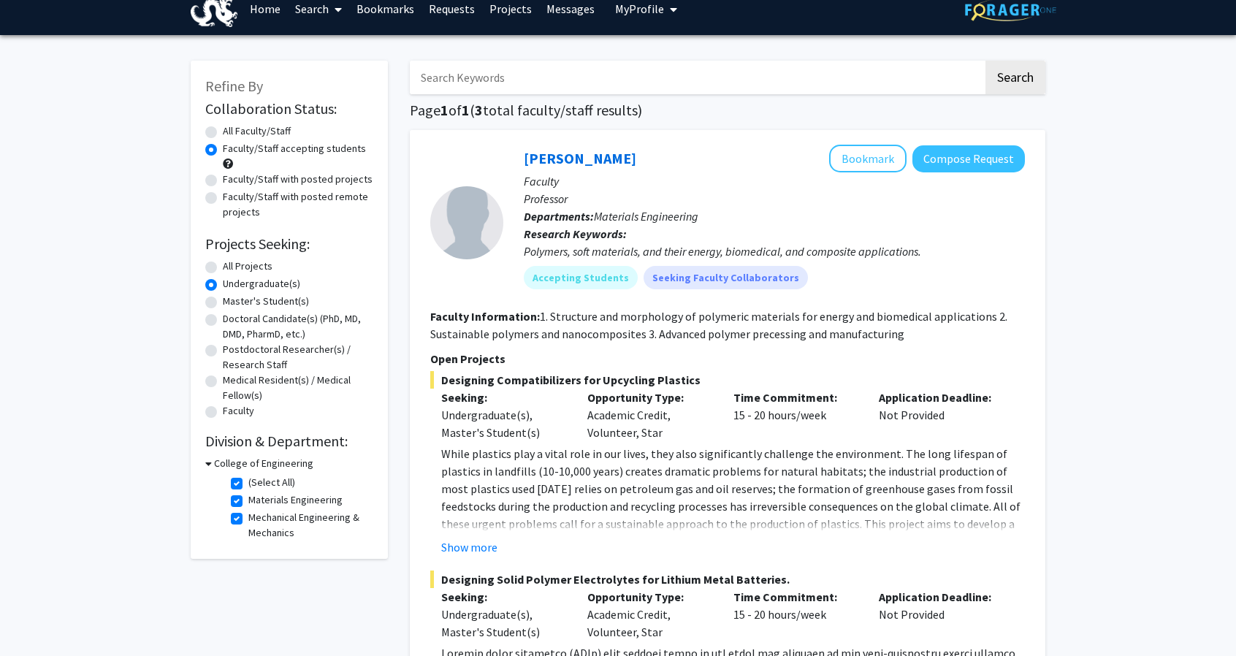
scroll to position [0, 0]
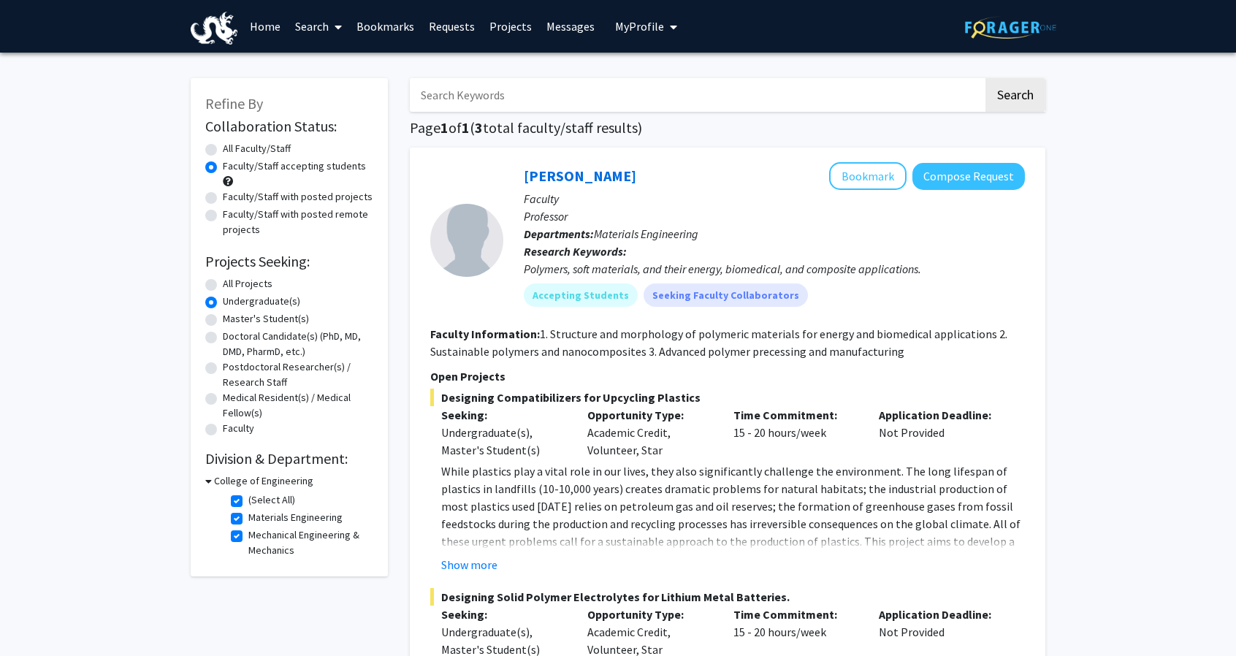
click at [267, 299] on label "Undergraduate(s)" at bounding box center [261, 301] width 77 height 15
click at [232, 299] on input "Undergraduate(s)" at bounding box center [227, 298] width 9 height 9
click at [223, 303] on label "Undergraduate(s)" at bounding box center [261, 301] width 77 height 15
click at [223, 303] on input "Undergraduate(s)" at bounding box center [227, 298] width 9 height 9
click at [219, 280] on div "All Projects" at bounding box center [289, 285] width 168 height 18
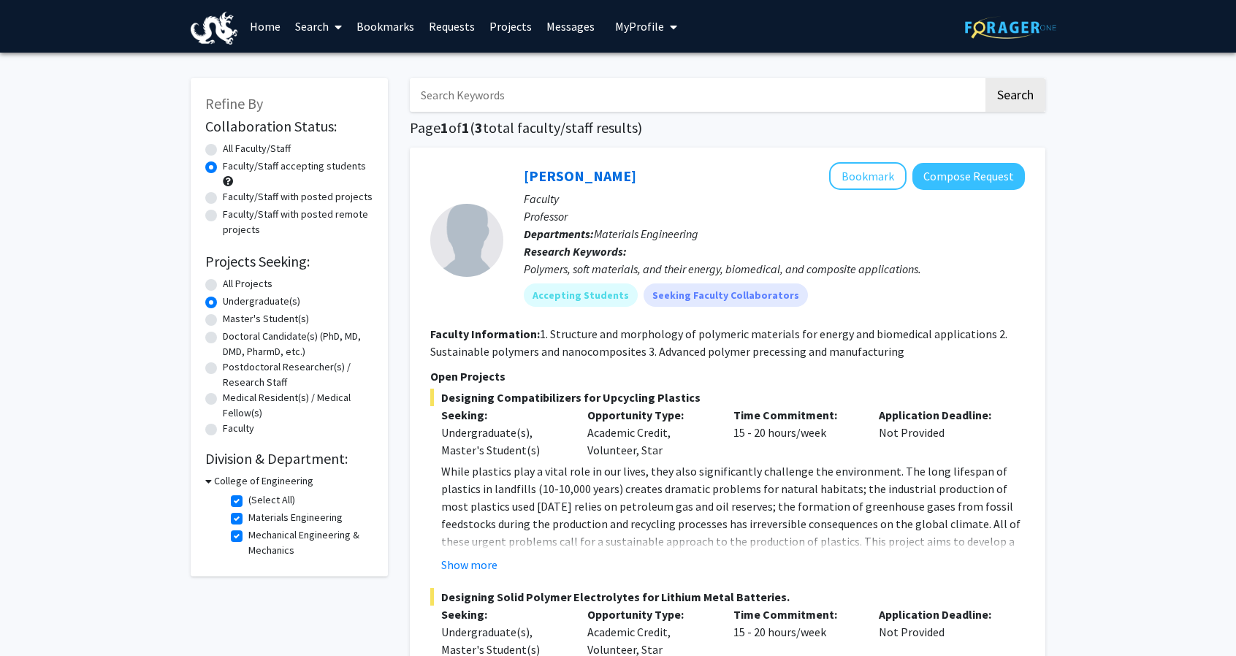
click at [223, 286] on label "All Projects" at bounding box center [248, 283] width 50 height 15
click at [223, 286] on input "All Projects" at bounding box center [227, 280] width 9 height 9
radio input "true"
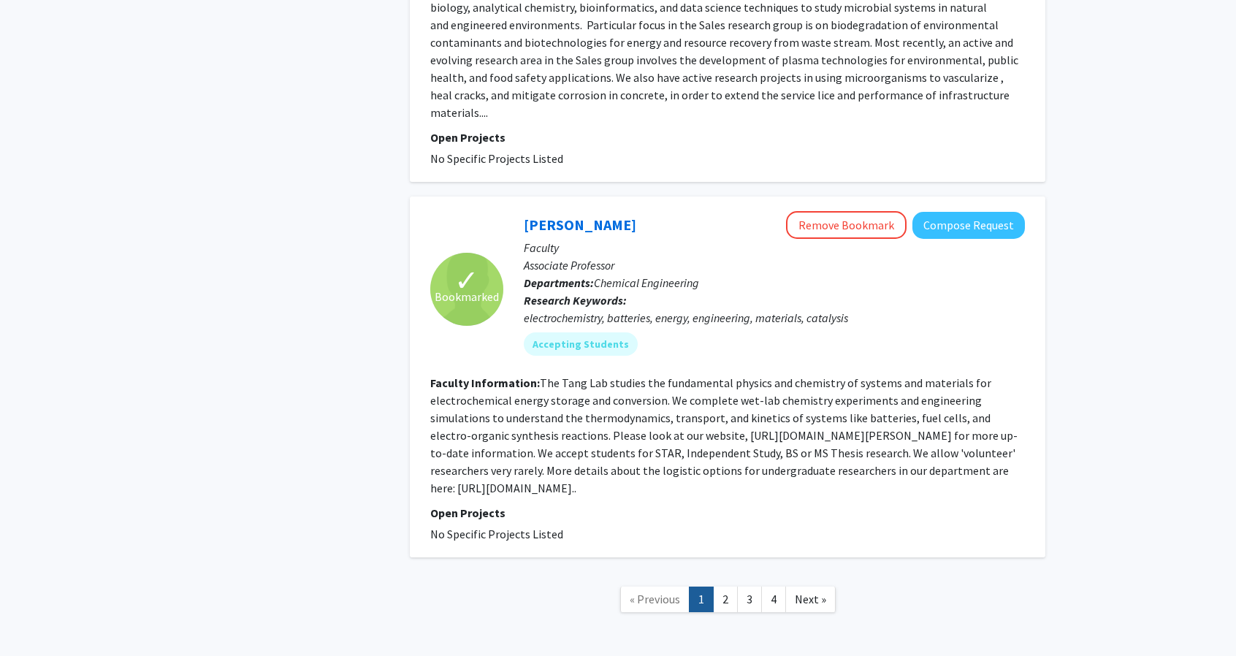
scroll to position [4826, 0]
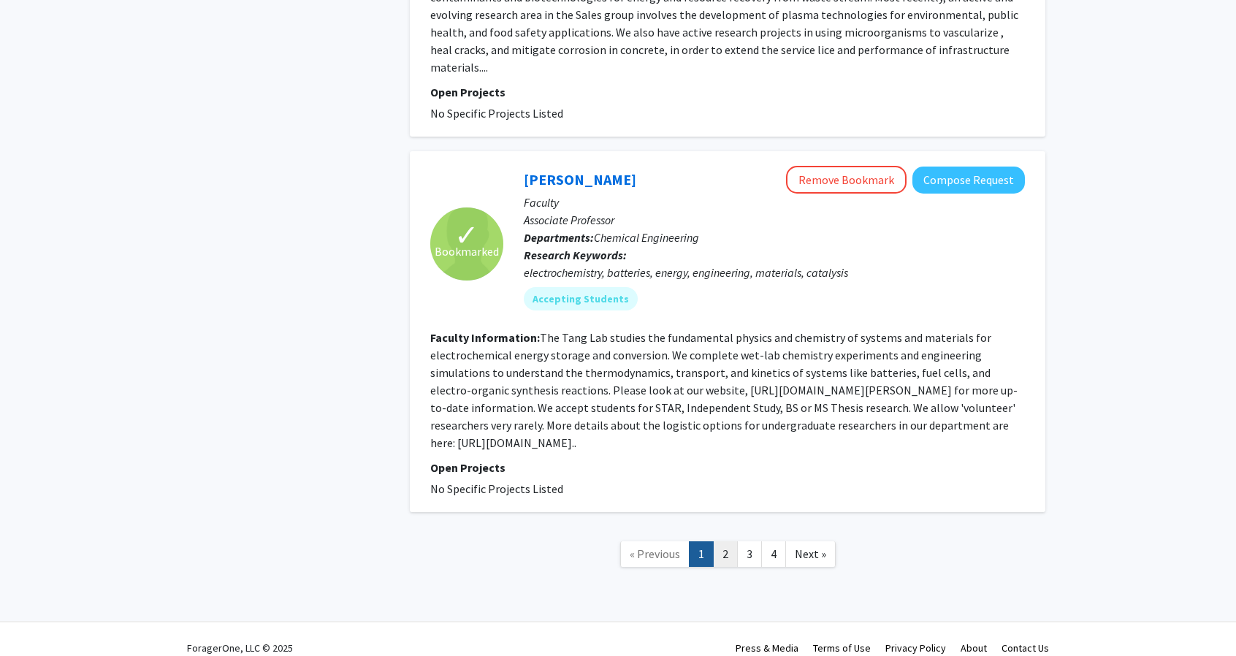
click at [729, 541] on link "2" at bounding box center [725, 554] width 25 height 26
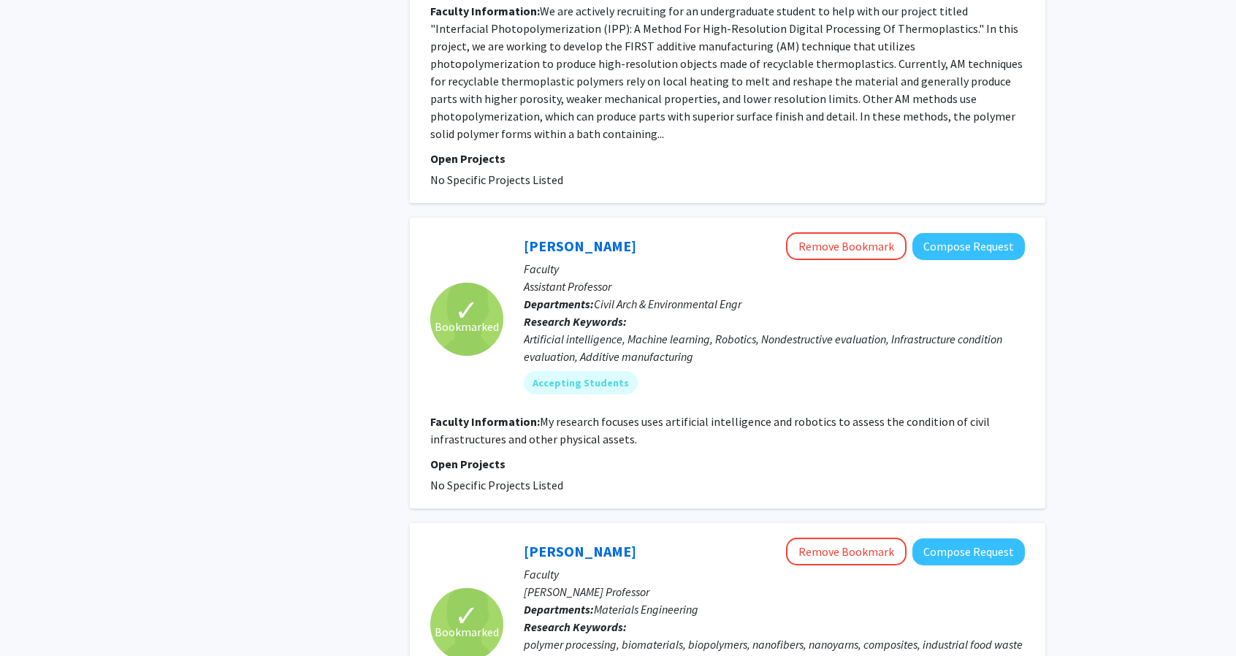
scroll to position [2779, 0]
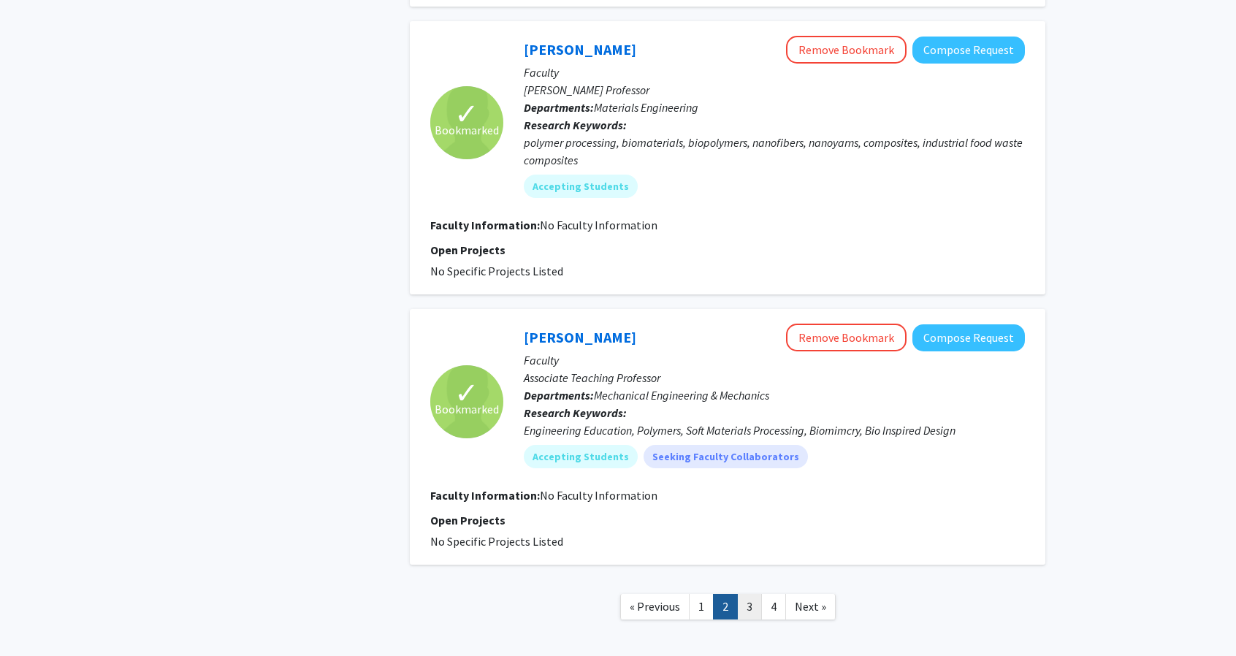
click at [751, 594] on link "3" at bounding box center [749, 607] width 25 height 26
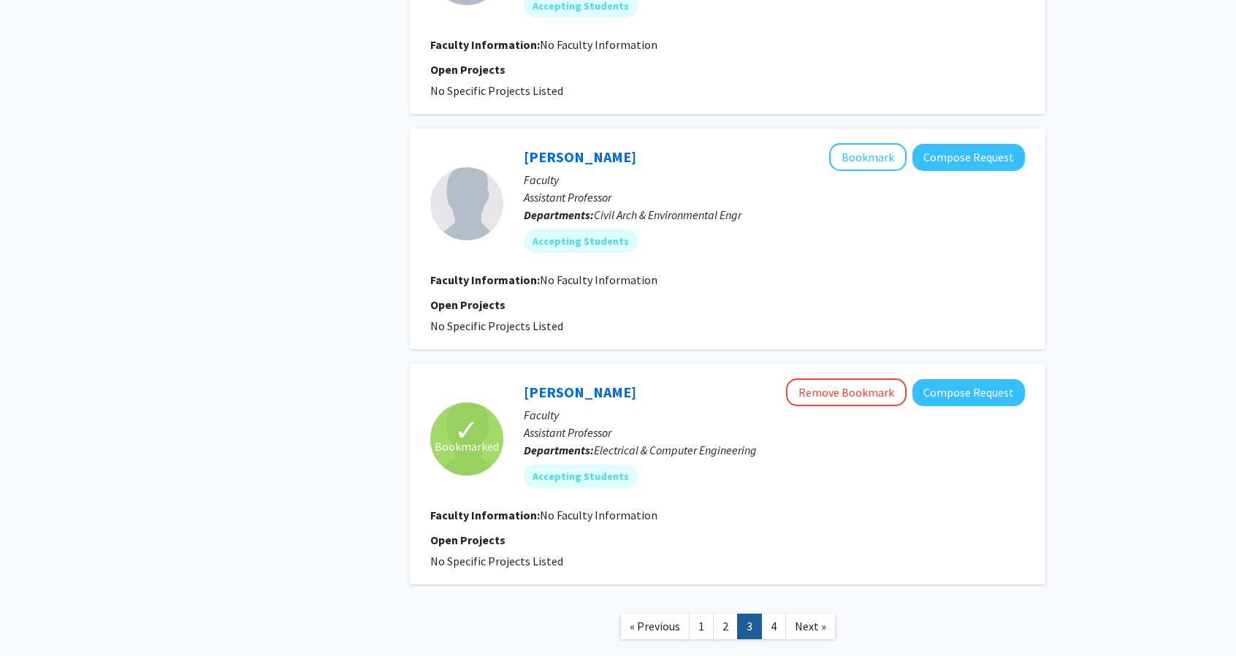
scroll to position [1990, 0]
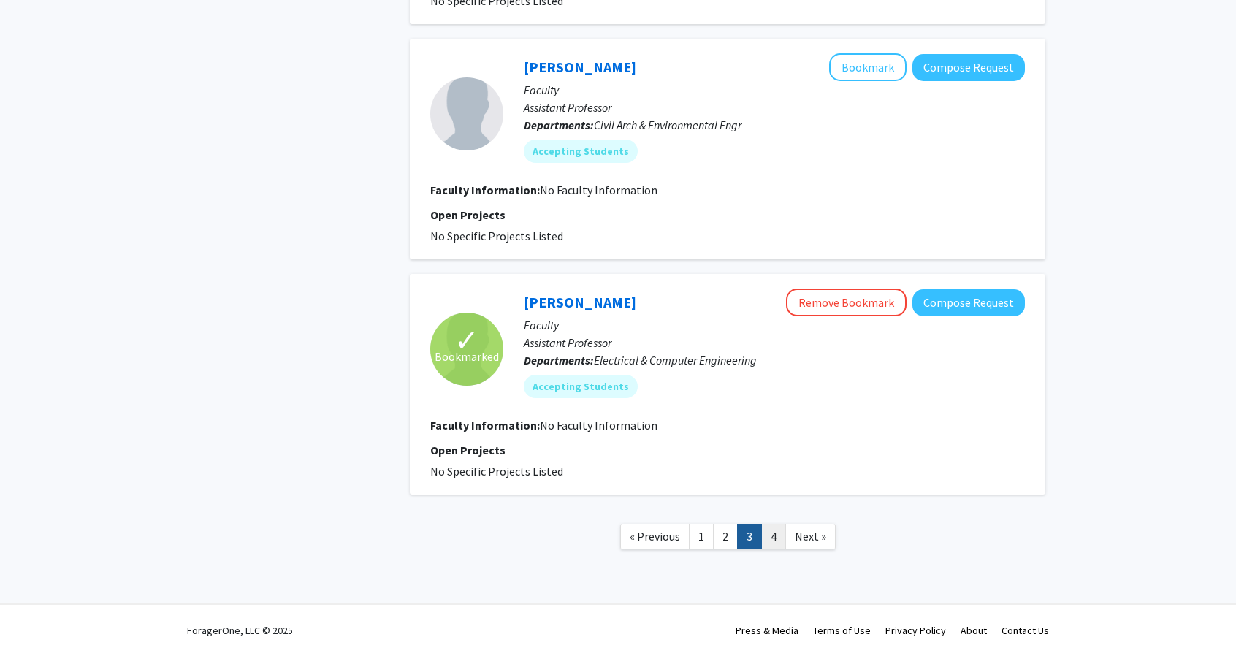
click at [766, 540] on link "4" at bounding box center [773, 537] width 25 height 26
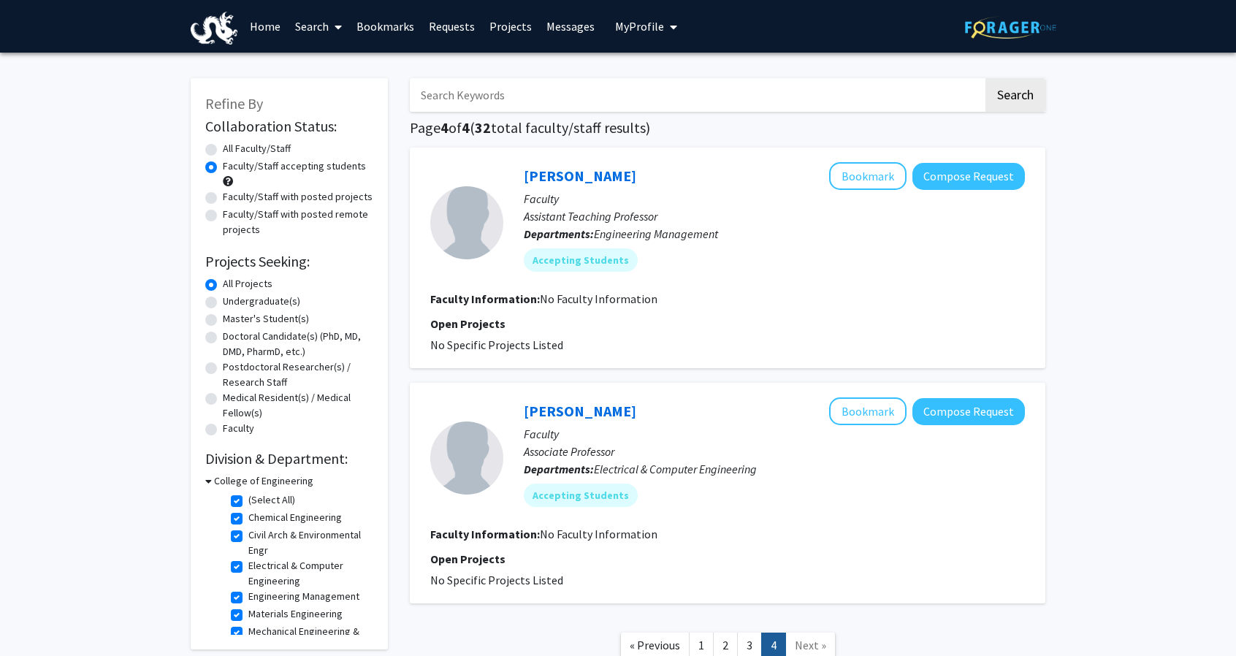
click at [217, 148] on div "All Faculty/Staff" at bounding box center [289, 150] width 168 height 18
click at [218, 153] on div "All Faculty/Staff" at bounding box center [289, 150] width 168 height 18
click at [223, 151] on label "All Faculty/Staff" at bounding box center [257, 148] width 68 height 15
click at [223, 150] on input "All Faculty/Staff" at bounding box center [227, 145] width 9 height 9
radio input "true"
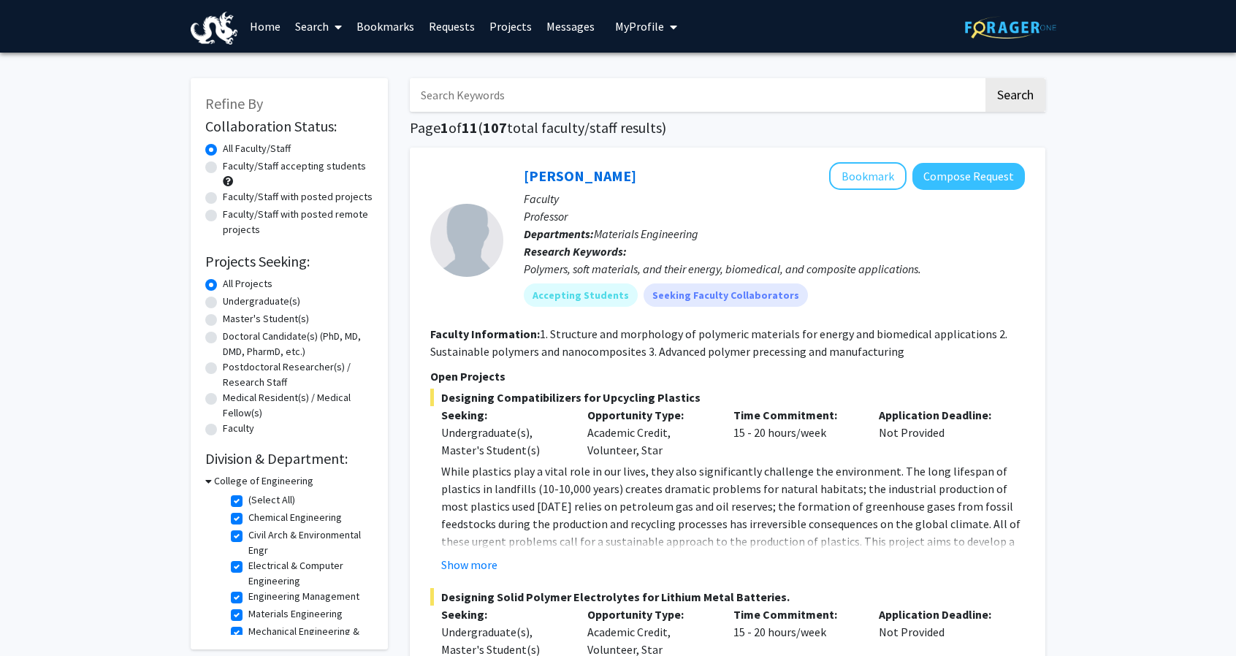
click at [223, 149] on label "All Faculty/Staff" at bounding box center [257, 148] width 68 height 15
click at [223, 149] on input "All Faculty/Staff" at bounding box center [227, 145] width 9 height 9
click at [223, 286] on label "All Projects" at bounding box center [248, 283] width 50 height 15
click at [223, 286] on input "All Projects" at bounding box center [227, 280] width 9 height 9
click at [248, 497] on label "(Select All)" at bounding box center [271, 499] width 47 height 15
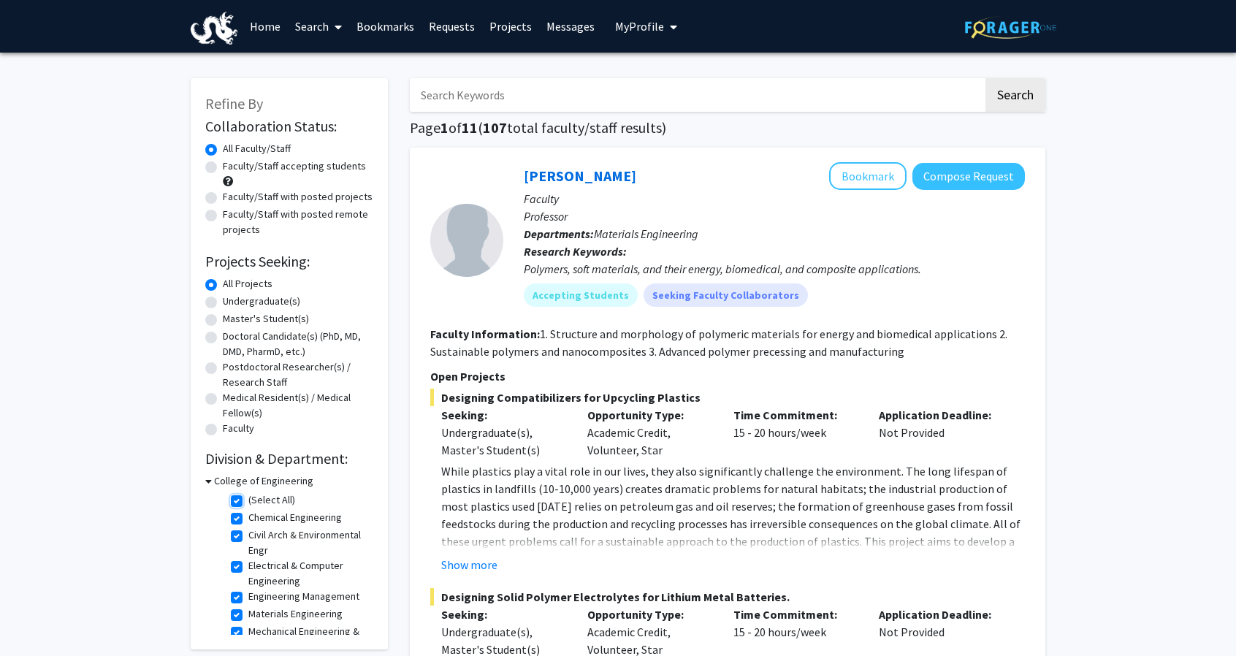
click at [248, 497] on input "(Select All)" at bounding box center [252, 496] width 9 height 9
checkbox input "false"
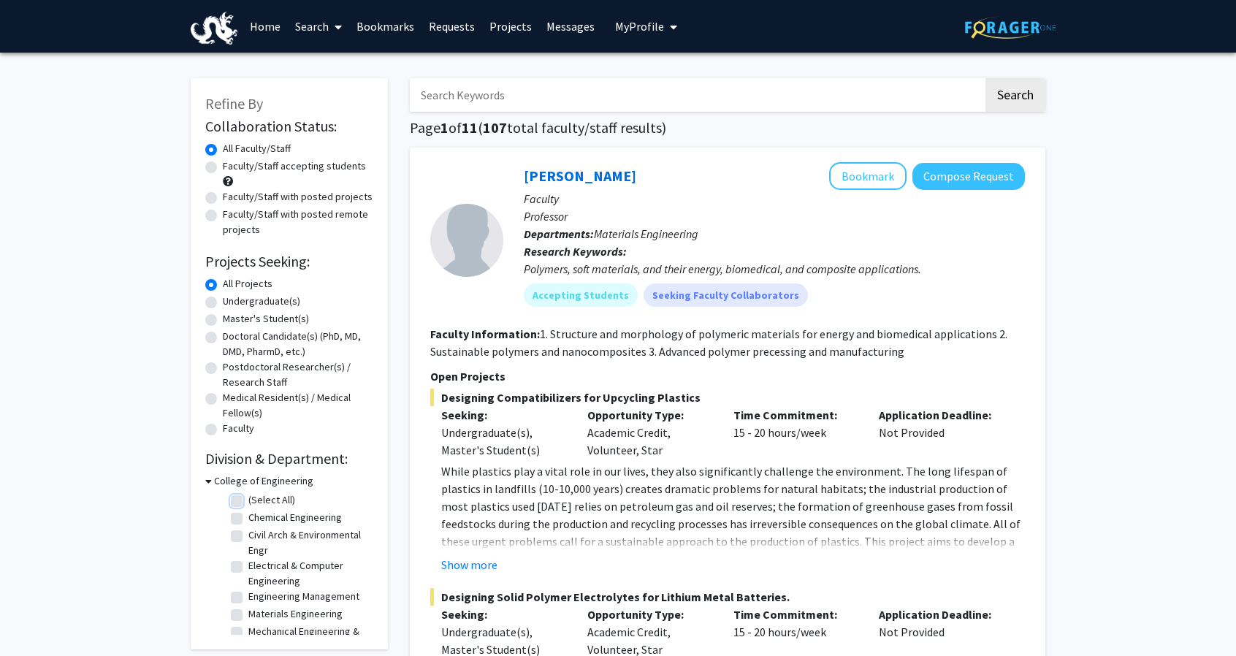
checkbox input "false"
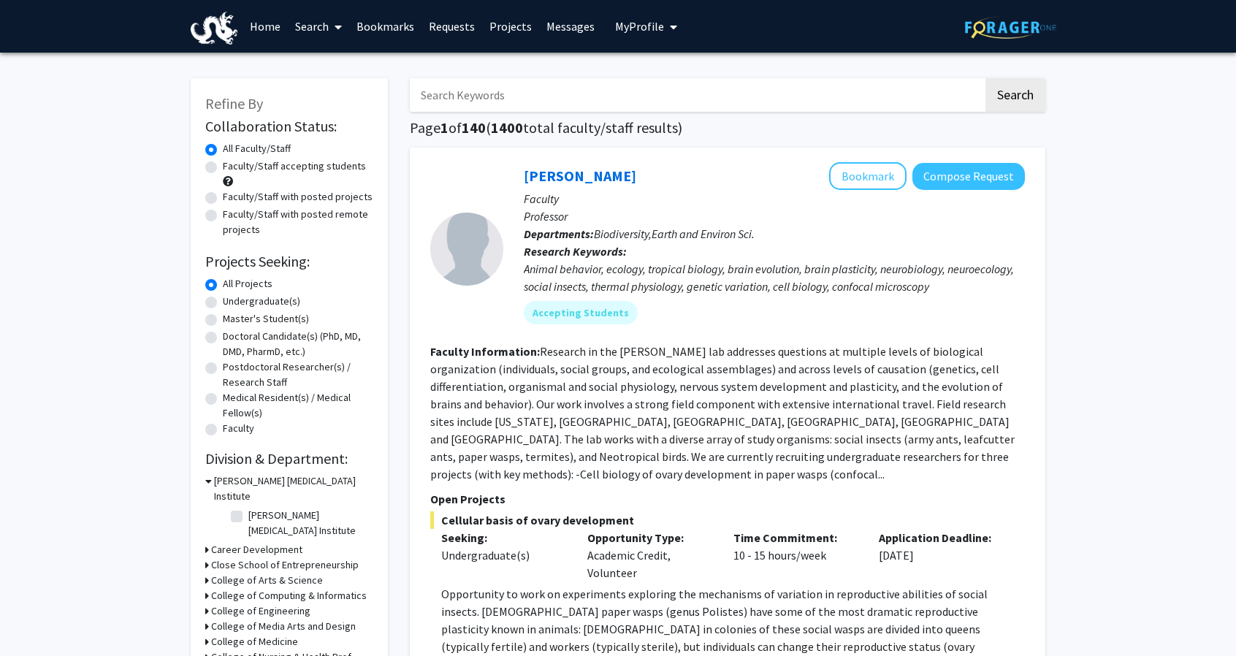
click at [735, 346] on fg-read-more "Research in the O'Donnell lab addresses questions at multiple levels of biologi…" at bounding box center [722, 412] width 584 height 137
click at [259, 603] on h3 "College of Engineering" at bounding box center [260, 610] width 99 height 15
click at [248, 622] on label "(Select All)" at bounding box center [271, 629] width 47 height 15
click at [248, 622] on input "(Select All)" at bounding box center [252, 626] width 9 height 9
checkbox input "true"
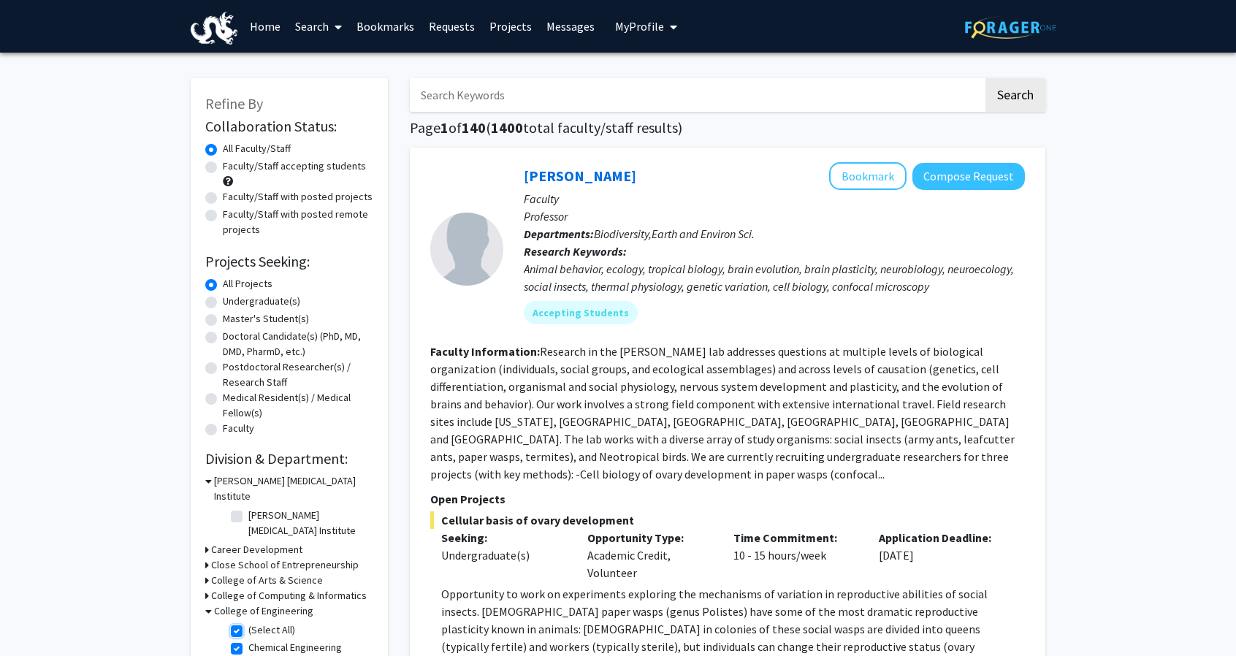
checkbox input "true"
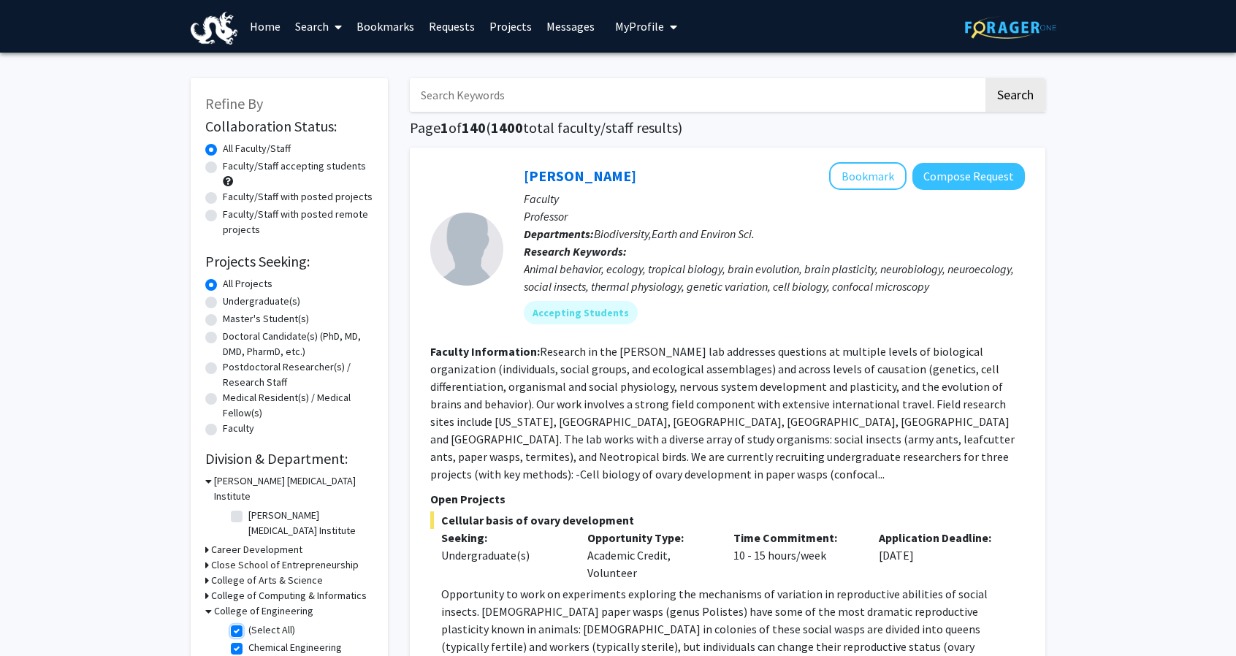
checkbox input "true"
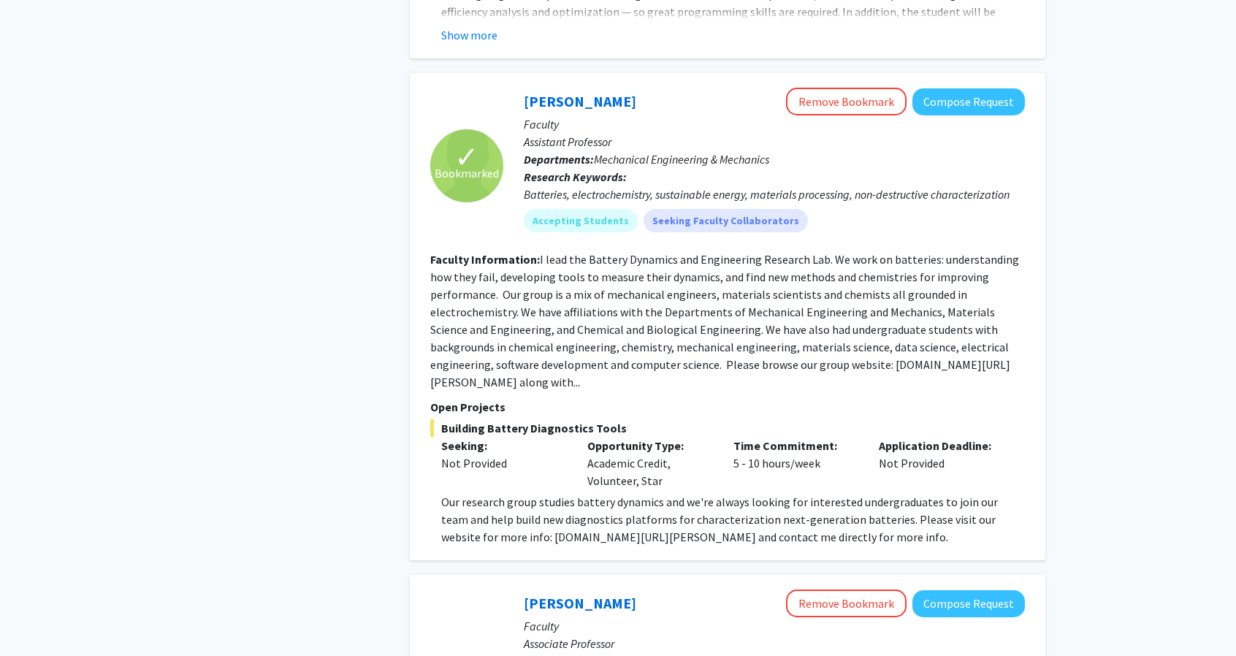
scroll to position [3953, 0]
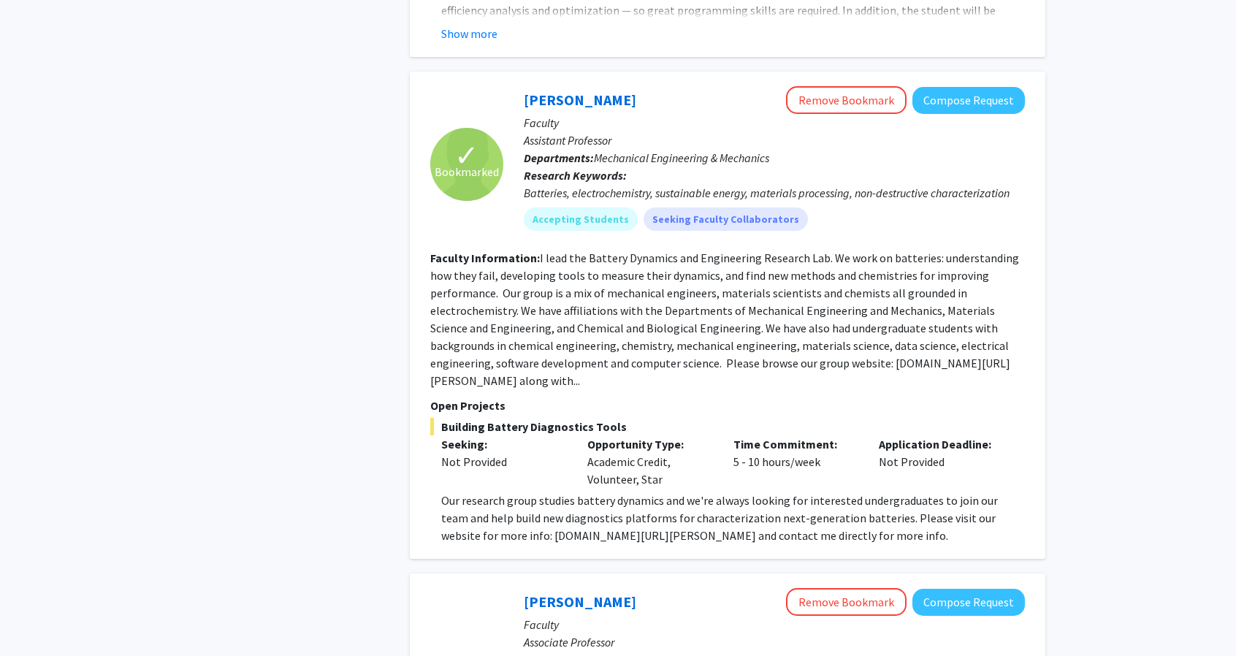
click at [955, 114] on p "Faculty" at bounding box center [774, 123] width 501 height 18
click at [991, 88] on button "Compose Request" at bounding box center [968, 100] width 112 height 27
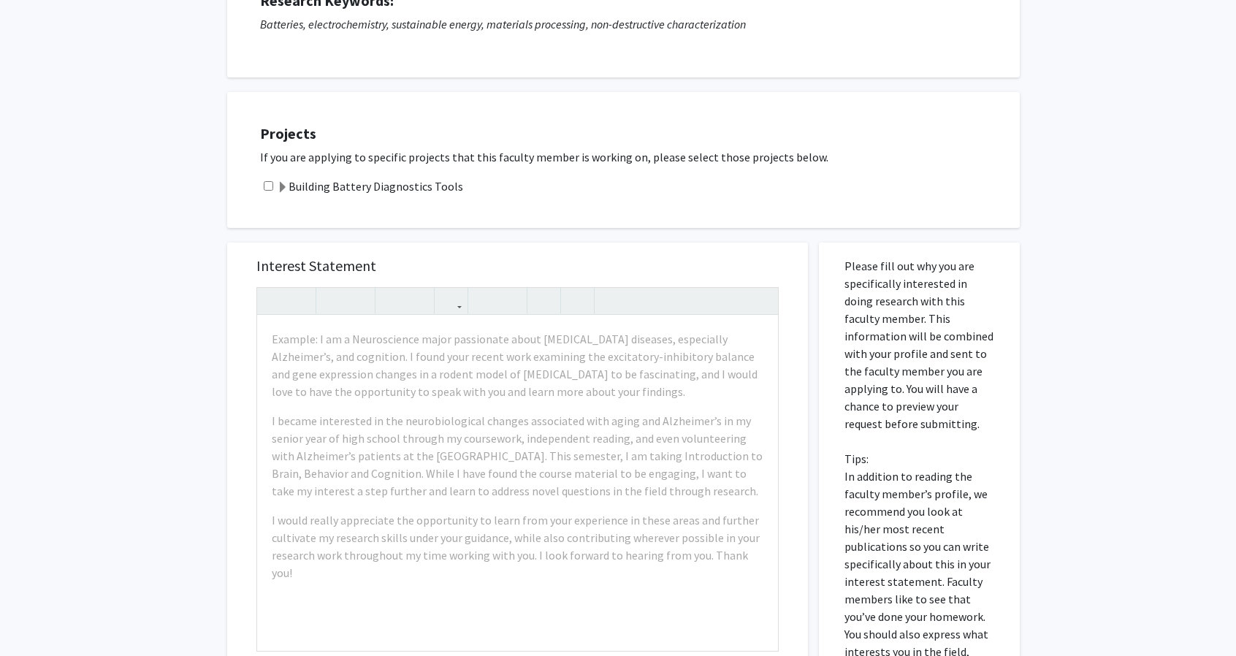
scroll to position [225, 0]
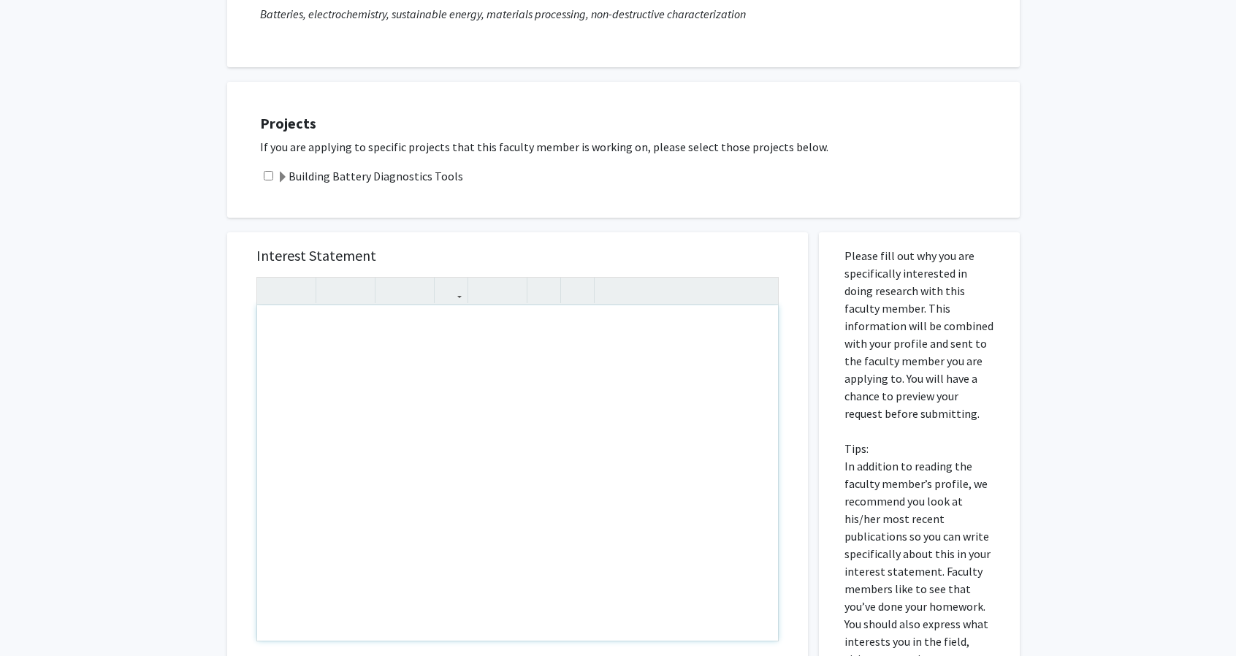
click at [669, 432] on div "Note to users with screen readers: Please press Alt+0 or Option+0 to deactivate…" at bounding box center [517, 472] width 521 height 335
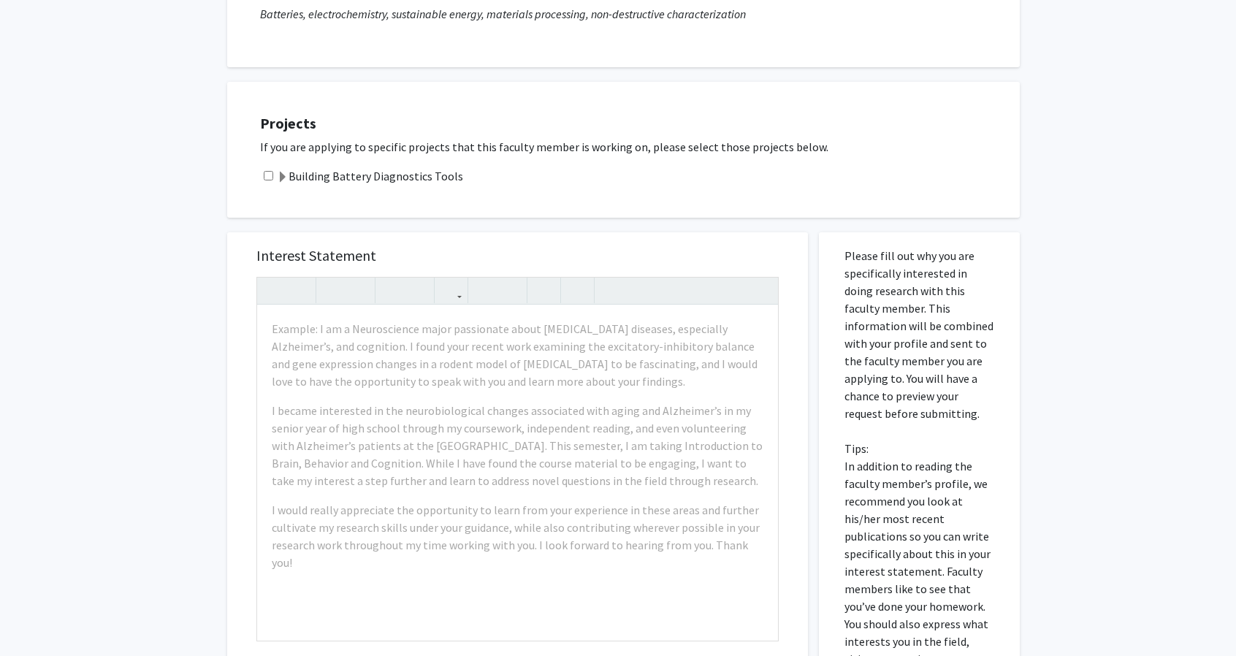
click at [123, 245] on div "All Requests Request for Wesley Chang Request for Wesley Chang Departments: Mec…" at bounding box center [618, 369] width 1236 height 1083
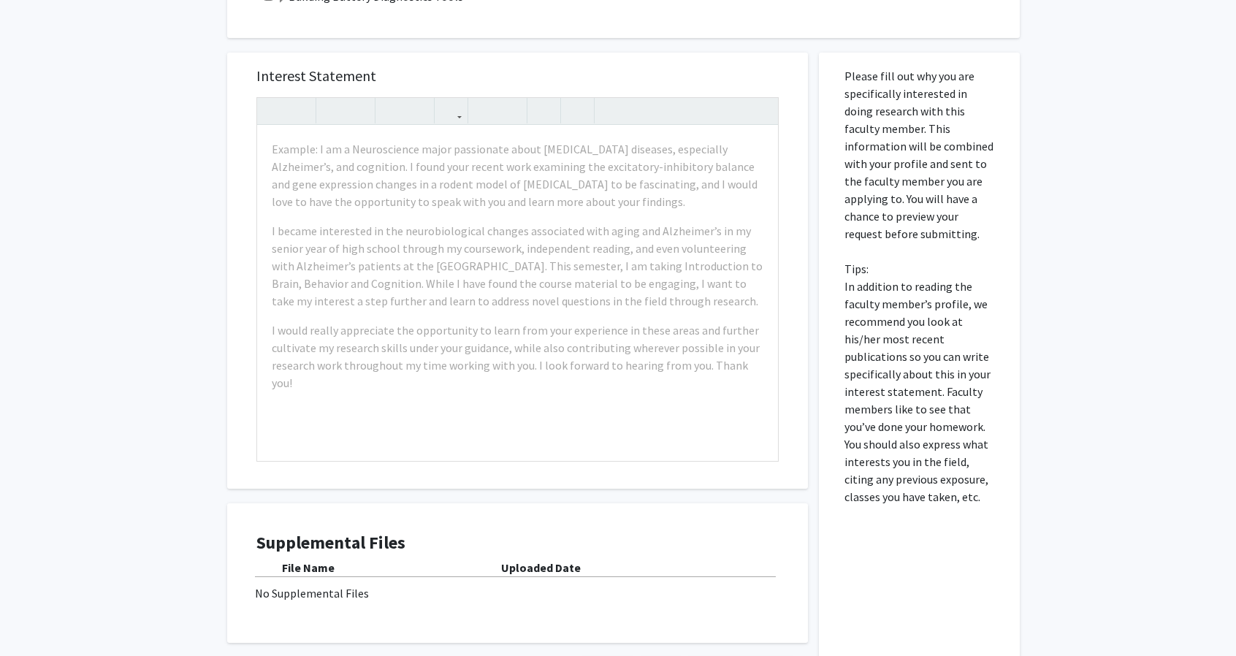
scroll to position [402, 0]
